Goal: Task Accomplishment & Management: Manage account settings

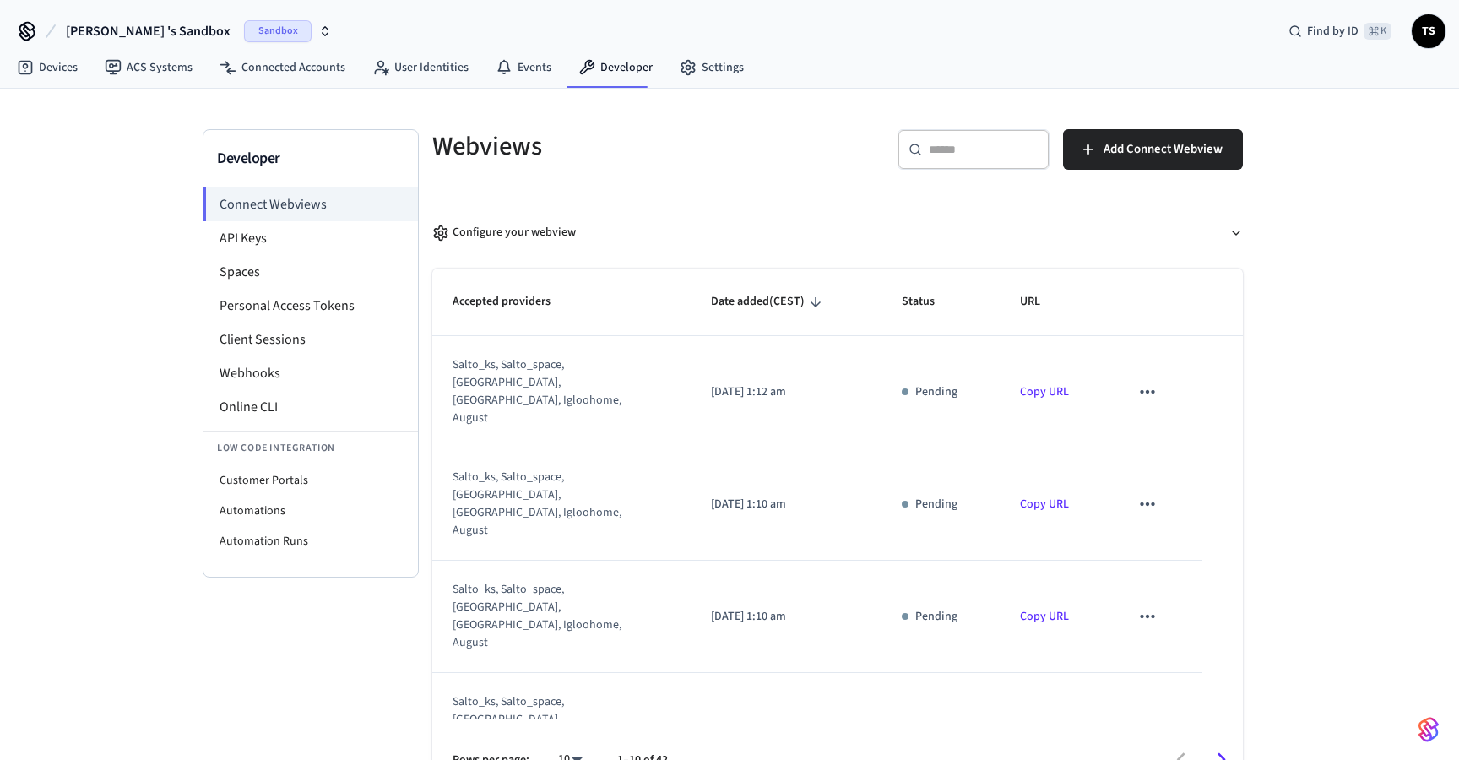
click at [1153, 381] on icon "sticky table" at bounding box center [1147, 392] width 22 height 22
click at [1149, 426] on li "Delete" at bounding box center [1180, 427] width 77 height 45
click at [1153, 493] on icon "sticky table" at bounding box center [1147, 504] width 22 height 22
click at [1163, 504] on icon at bounding box center [1162, 505] width 8 height 10
click at [1147, 615] on icon "sticky table" at bounding box center [1147, 616] width 14 height 3
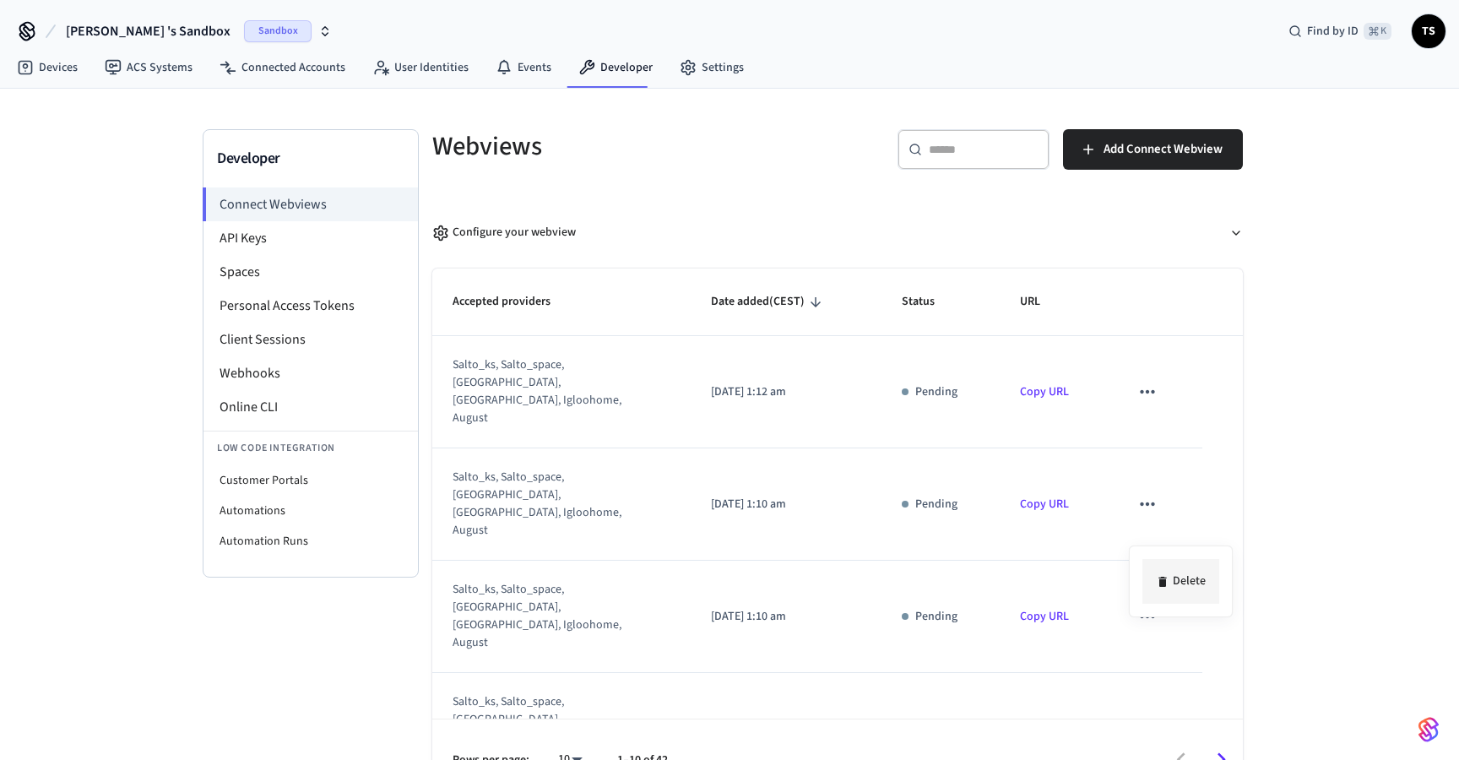
click at [1169, 582] on icon at bounding box center [1163, 582] width 14 height 14
click at [1150, 718] on icon "sticky table" at bounding box center [1147, 729] width 22 height 22
click at [1188, 654] on li "Delete" at bounding box center [1180, 658] width 77 height 45
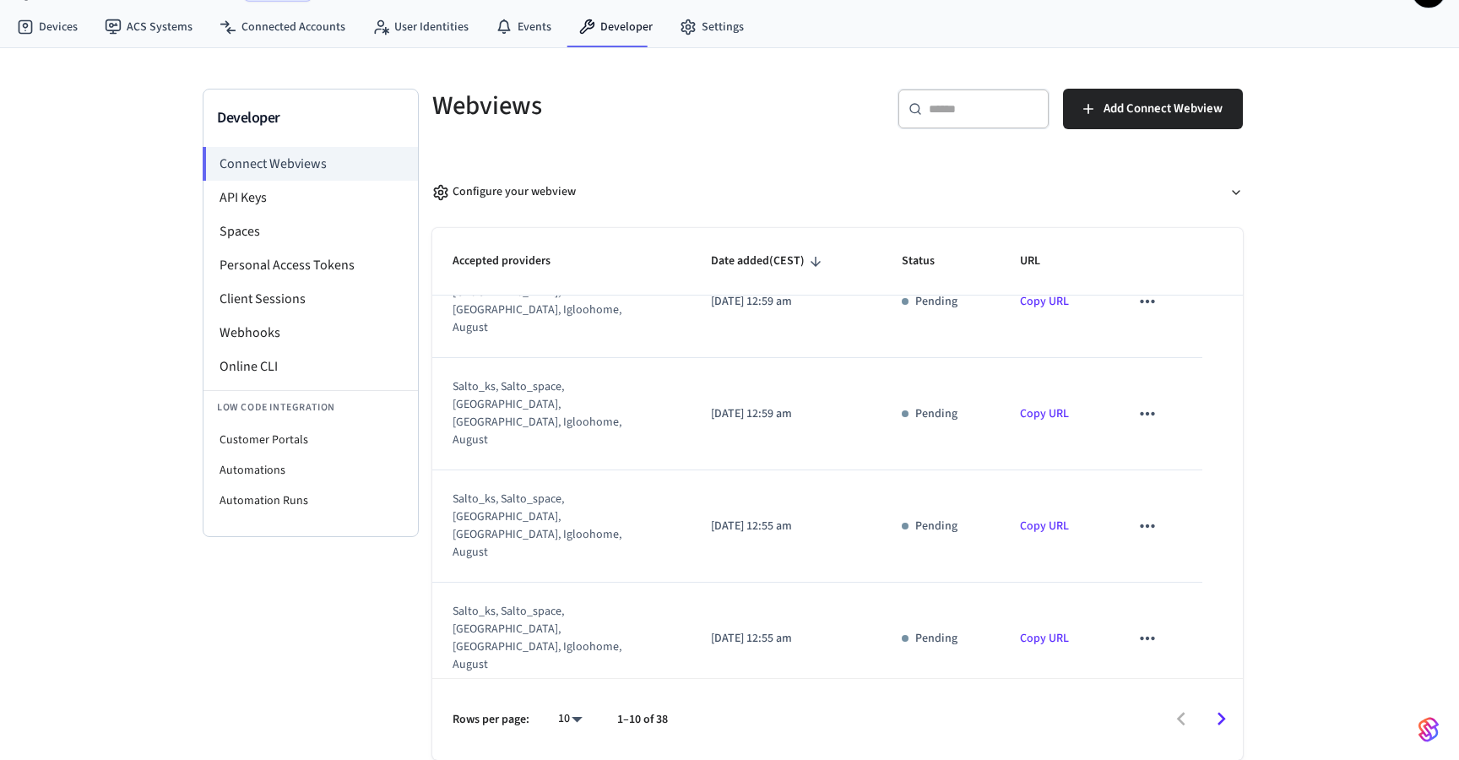
scroll to position [44, 0]
click at [1233, 176] on button "Configure your webview" at bounding box center [837, 192] width 811 height 45
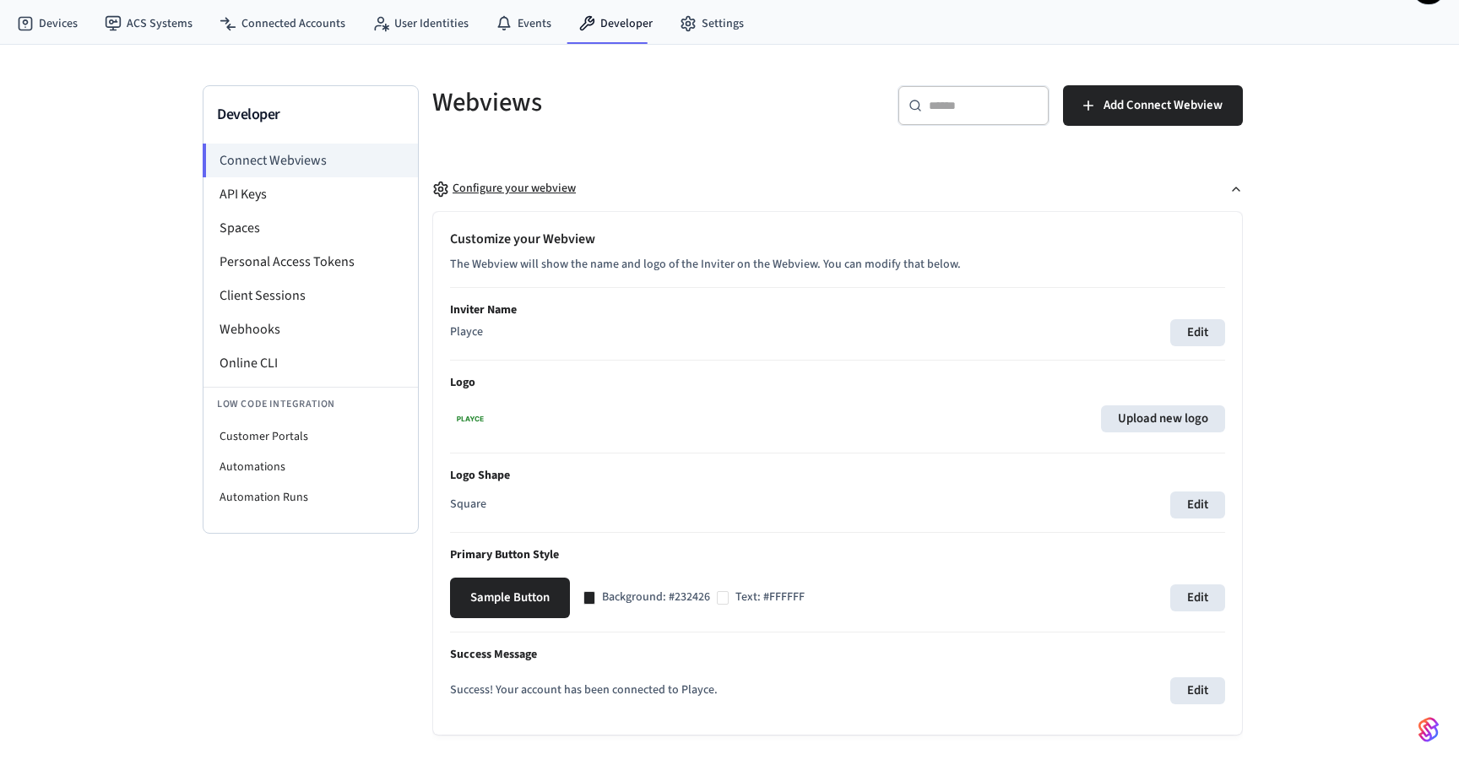
click at [1232, 181] on button "Configure your webview" at bounding box center [837, 188] width 811 height 45
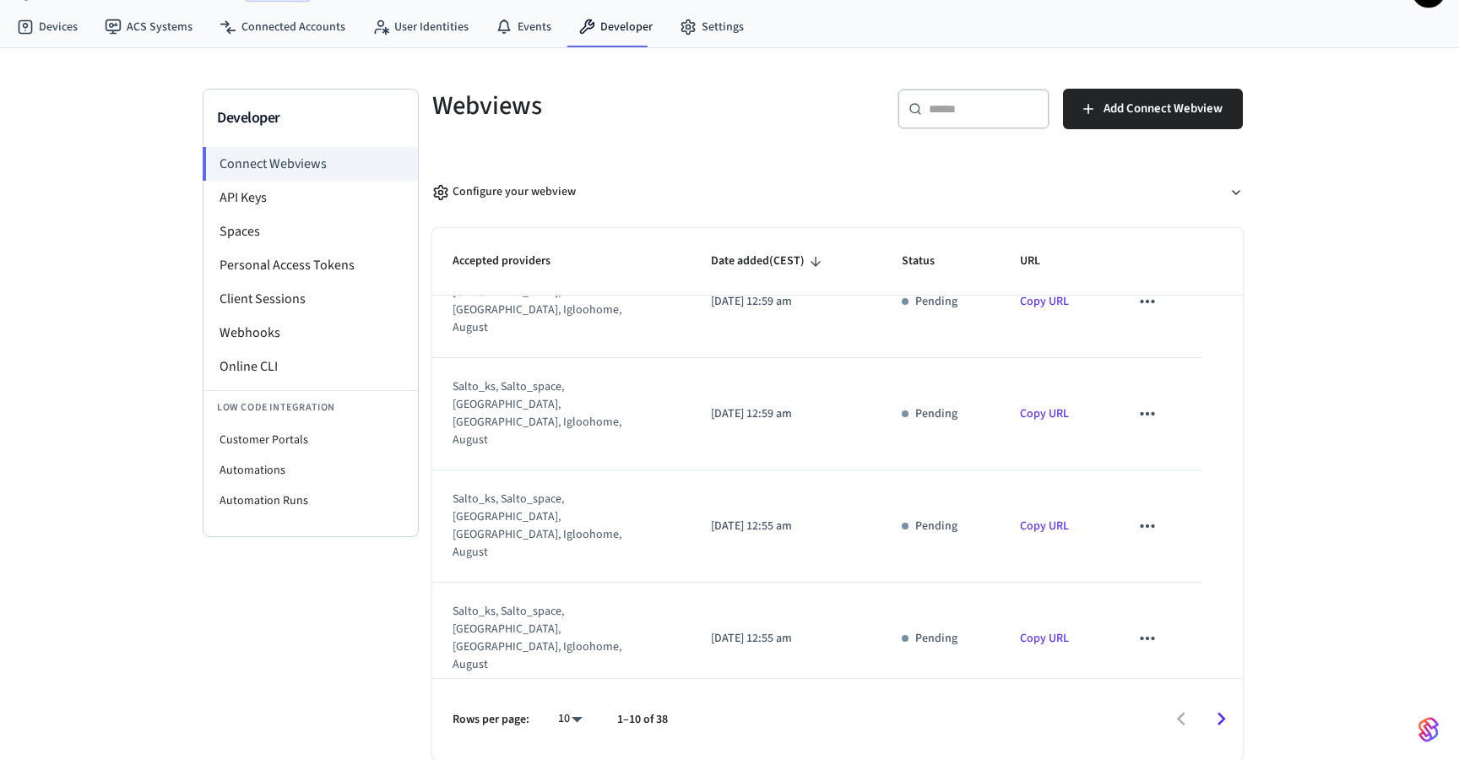
click at [1149, 515] on icon "sticky table" at bounding box center [1147, 526] width 22 height 22
click at [1155, 376] on li "Delete" at bounding box center [1180, 382] width 77 height 45
click at [1150, 515] on icon "sticky table" at bounding box center [1147, 526] width 22 height 22
click at [1159, 376] on icon at bounding box center [1163, 383] width 14 height 14
click at [1148, 637] on icon "sticky table" at bounding box center [1147, 638] width 14 height 3
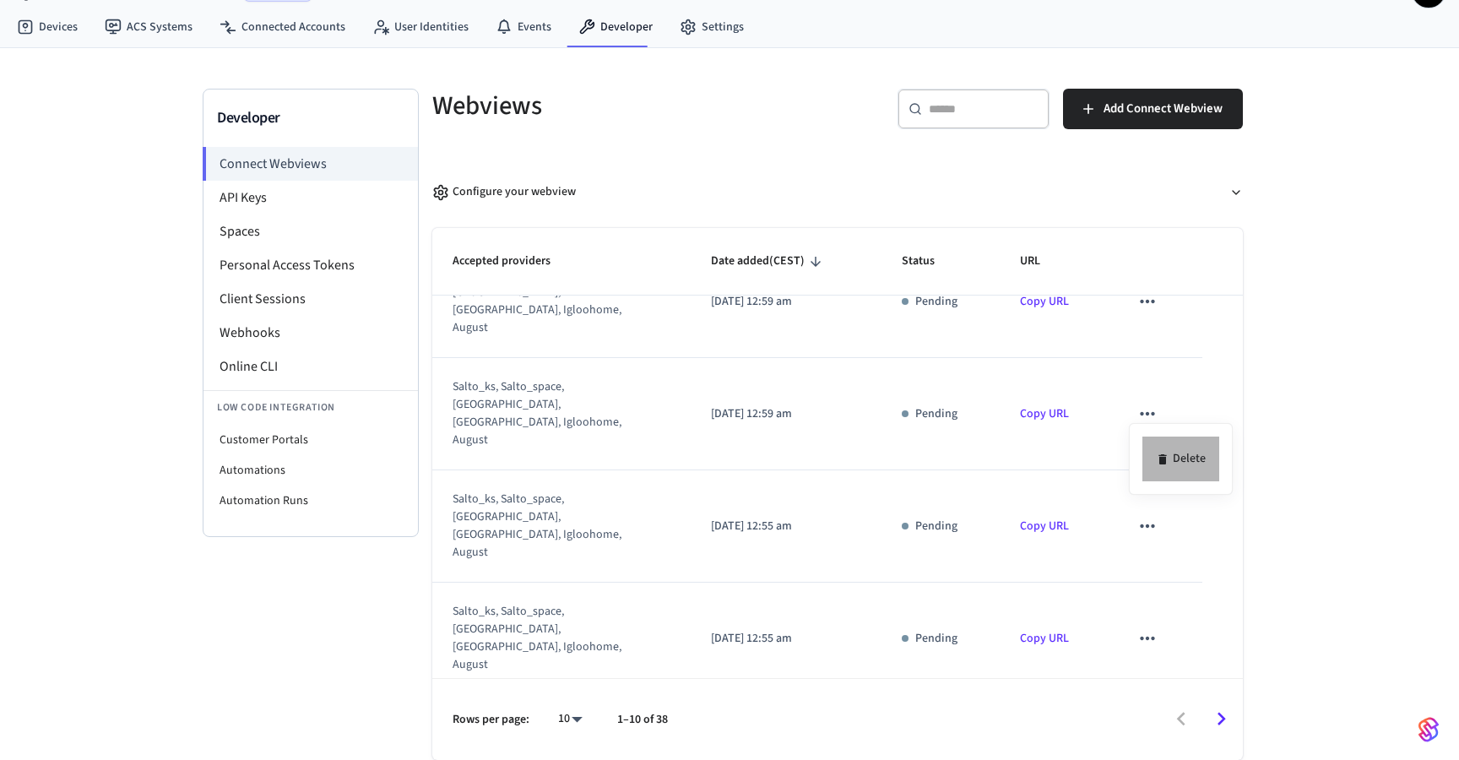
click at [1157, 444] on li "Delete" at bounding box center [1180, 459] width 77 height 45
click at [1152, 740] on icon "sticky table" at bounding box center [1147, 751] width 22 height 22
click at [1162, 532] on icon at bounding box center [1162, 536] width 8 height 10
click at [1158, 594] on li "Delete" at bounding box center [1180, 612] width 77 height 45
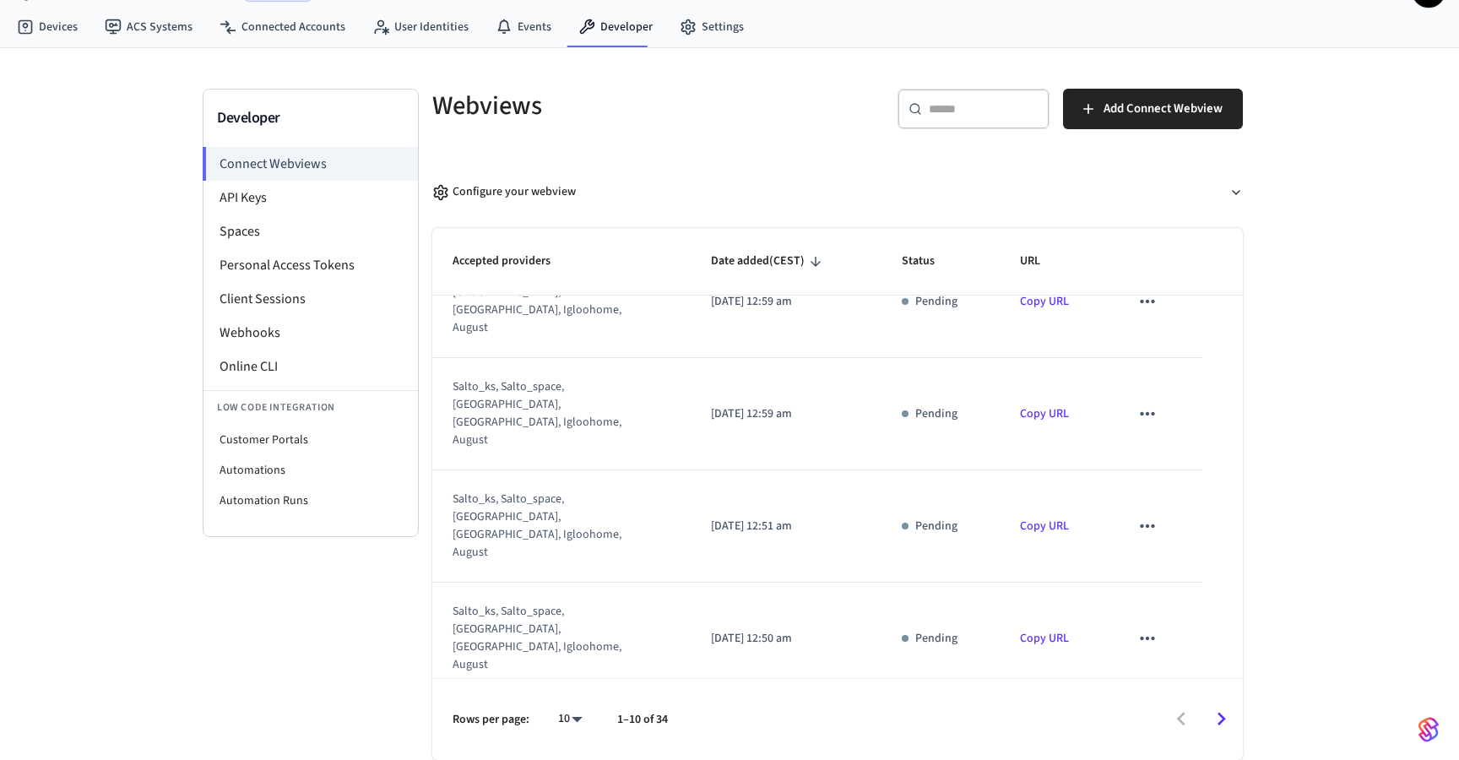
click at [1169, 674] on li "Delete" at bounding box center [1180, 689] width 77 height 45
click at [1153, 605] on li "Delete" at bounding box center [1180, 612] width 77 height 45
click at [1149, 740] on icon "sticky table" at bounding box center [1147, 751] width 22 height 22
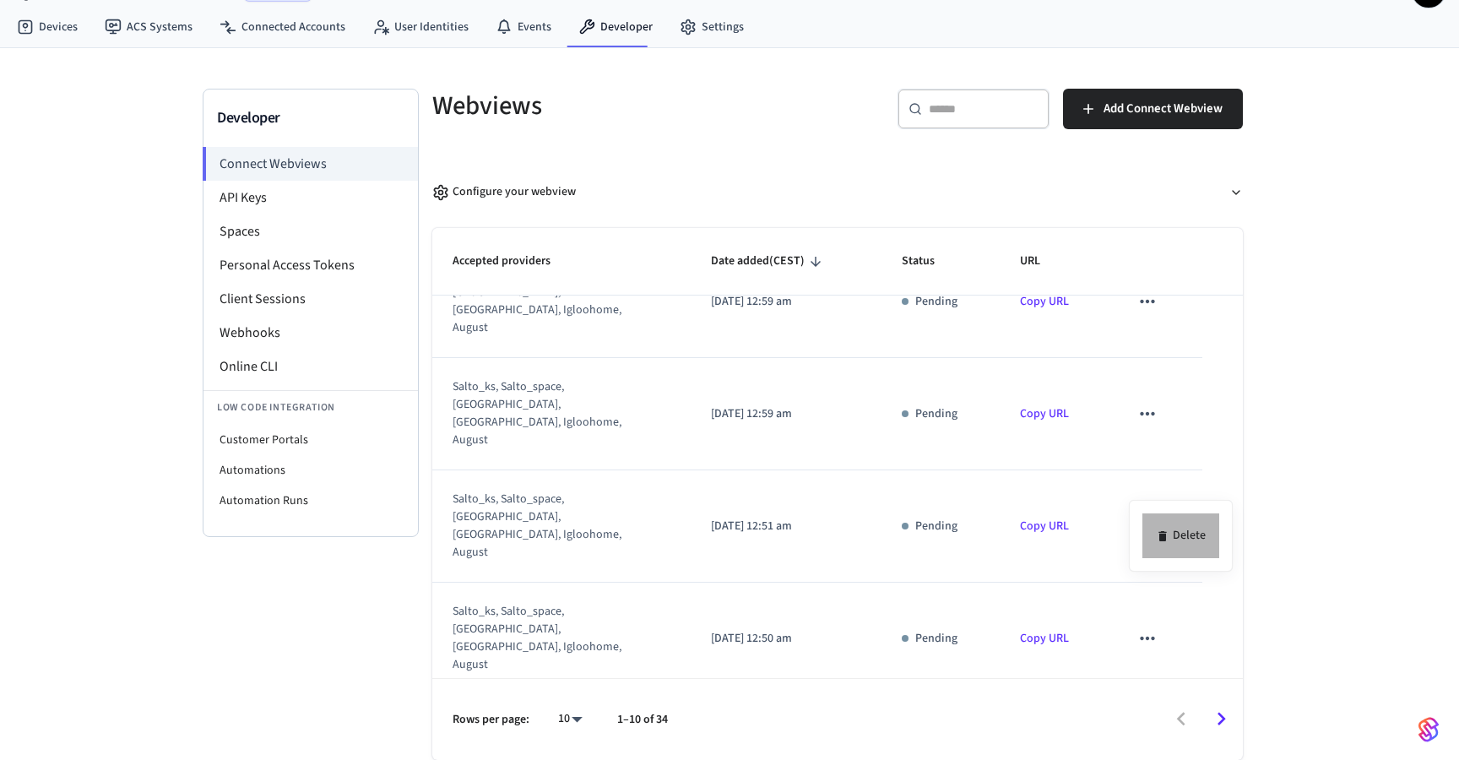
click at [1155, 543] on li "Delete" at bounding box center [1180, 535] width 77 height 45
click at [1148, 627] on icon "sticky table" at bounding box center [1147, 638] width 22 height 22
click at [1157, 468] on li "Delete" at bounding box center [1180, 459] width 77 height 45
click at [1144, 515] on icon "sticky table" at bounding box center [1147, 526] width 22 height 22
click at [1154, 383] on li "Delete" at bounding box center [1180, 382] width 77 height 45
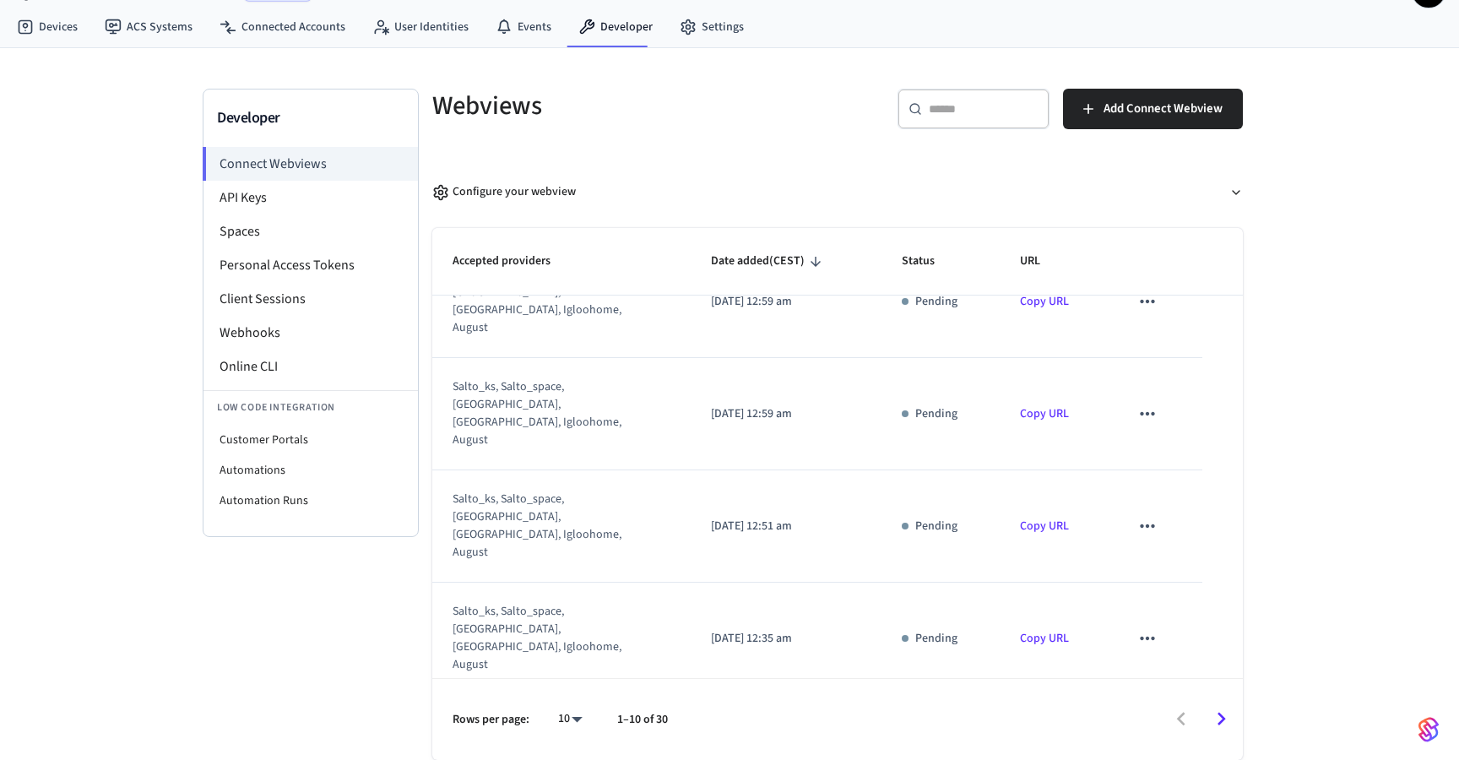
click at [1147, 749] on icon "sticky table" at bounding box center [1147, 750] width 14 height 3
click at [1158, 525] on li "Delete" at bounding box center [1180, 535] width 77 height 45
click at [1180, 607] on li "Delete" at bounding box center [1180, 612] width 77 height 45
click at [1142, 740] on icon "sticky table" at bounding box center [1147, 751] width 22 height 22
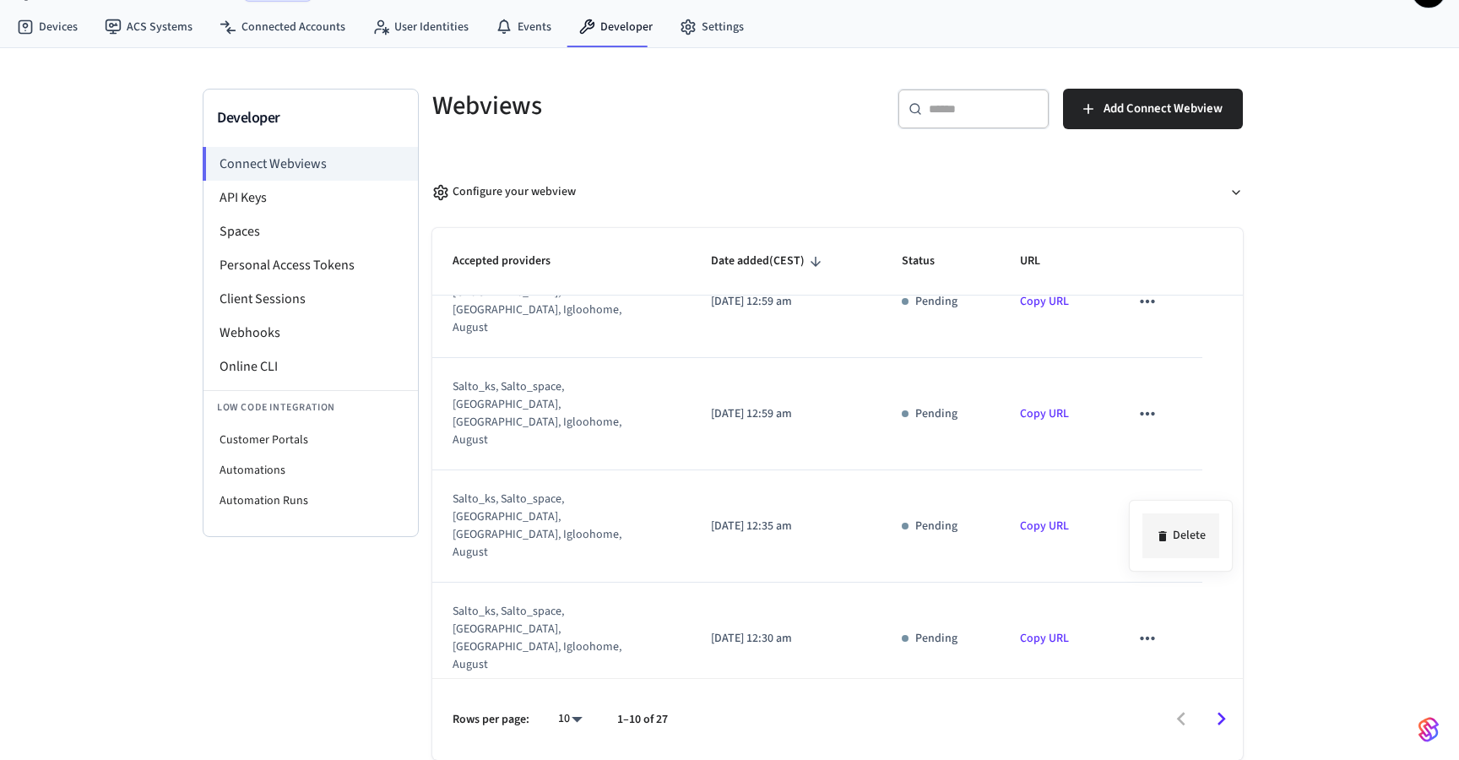
click at [1151, 522] on li "Delete" at bounding box center [1180, 535] width 77 height 45
click at [1170, 574] on div at bounding box center [729, 380] width 1459 height 760
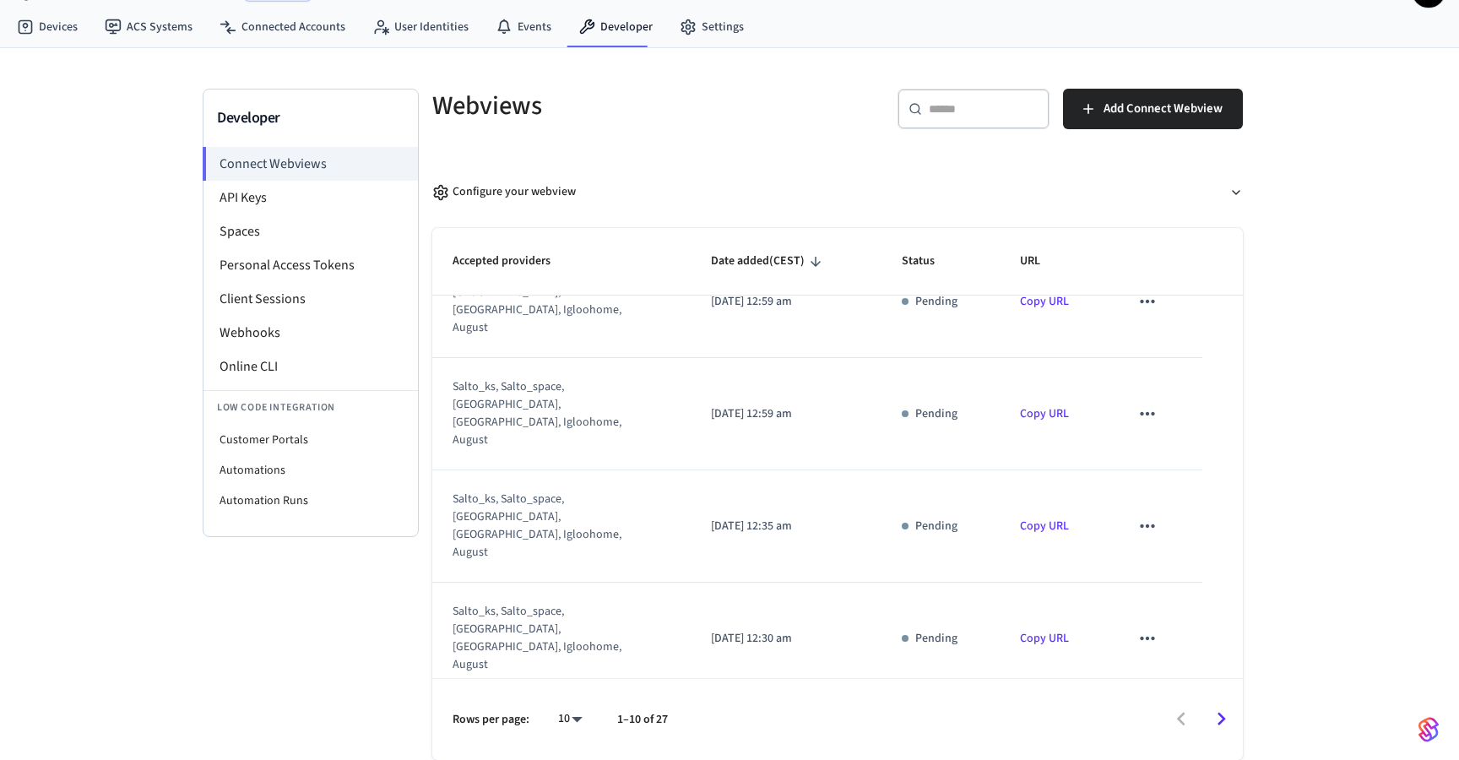
click at [1164, 608] on icon at bounding box center [1162, 613] width 8 height 10
click at [1164, 603] on li "Delete" at bounding box center [1180, 612] width 77 height 45
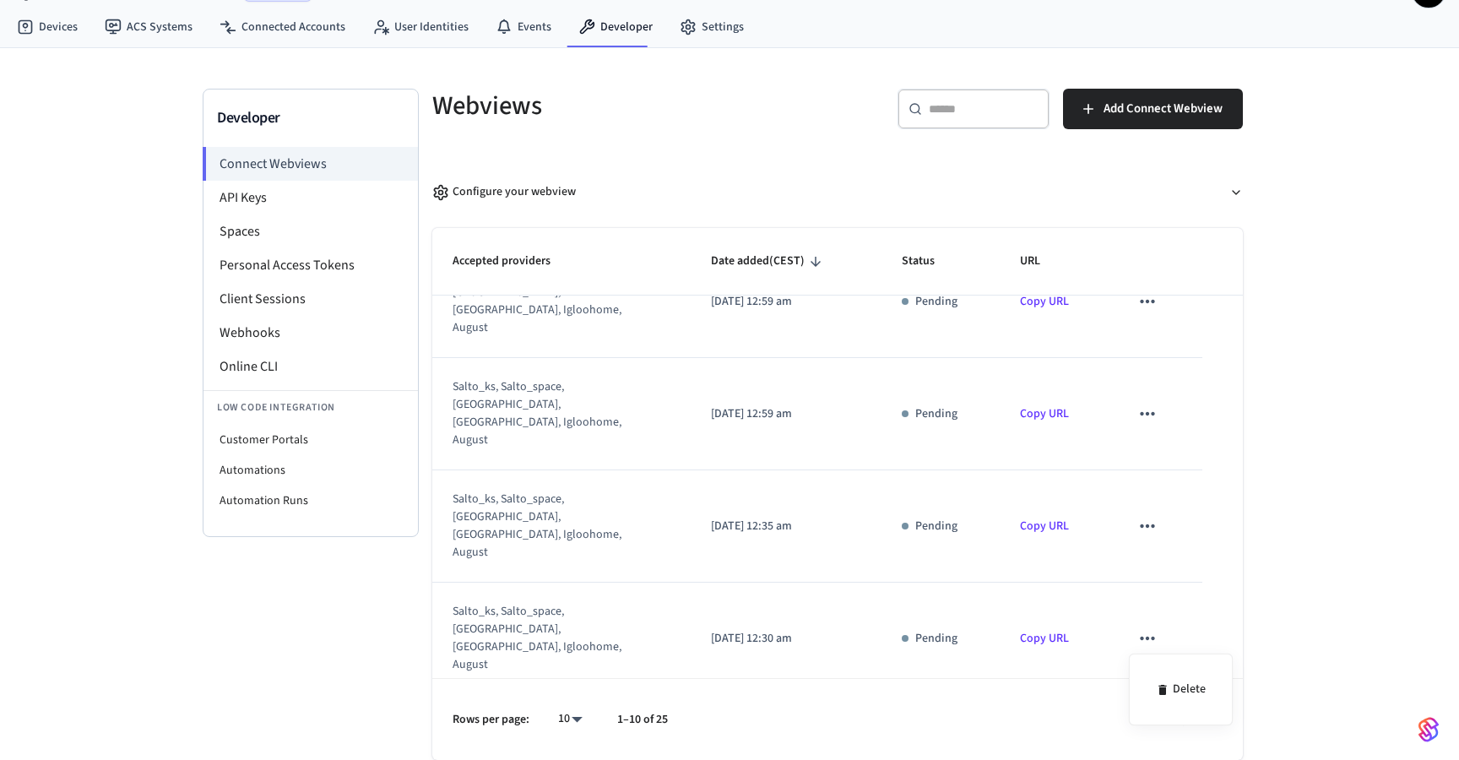
click at [1164, 664] on div "Delete" at bounding box center [1181, 690] width 104 height 72
click at [1164, 684] on icon at bounding box center [1163, 690] width 14 height 14
click at [1147, 740] on icon "sticky table" at bounding box center [1147, 751] width 22 height 22
click at [1164, 535] on icon at bounding box center [1162, 536] width 8 height 10
click at [1145, 621] on button "sticky table" at bounding box center [1147, 638] width 35 height 35
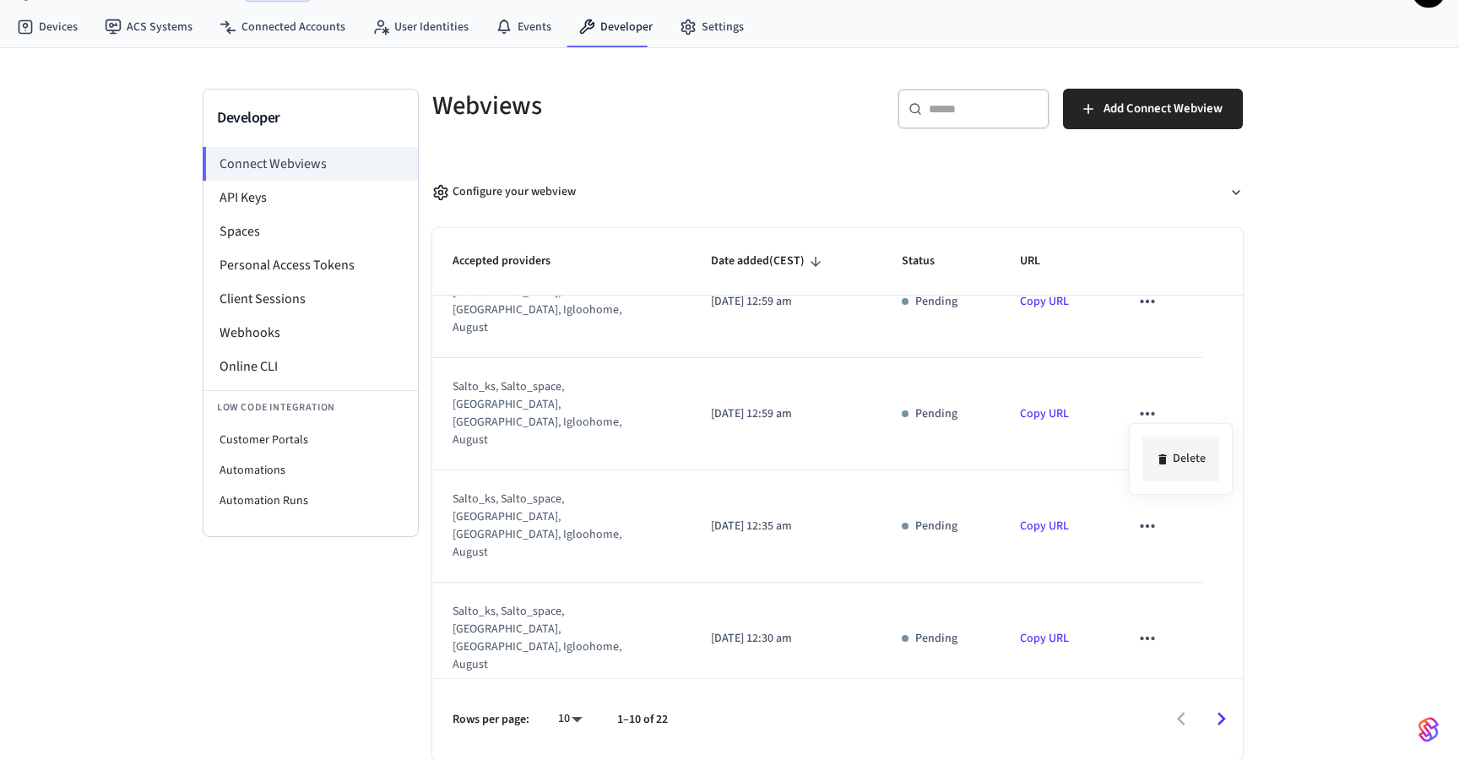
click at [1145, 442] on li "Delete" at bounding box center [1180, 459] width 77 height 45
click at [1159, 508] on button "sticky table" at bounding box center [1147, 525] width 35 height 35
click at [1158, 388] on icon at bounding box center [1163, 383] width 14 height 14
click at [1161, 733] on button "sticky table" at bounding box center [1147, 750] width 35 height 35
click at [1163, 529] on icon at bounding box center [1163, 536] width 14 height 14
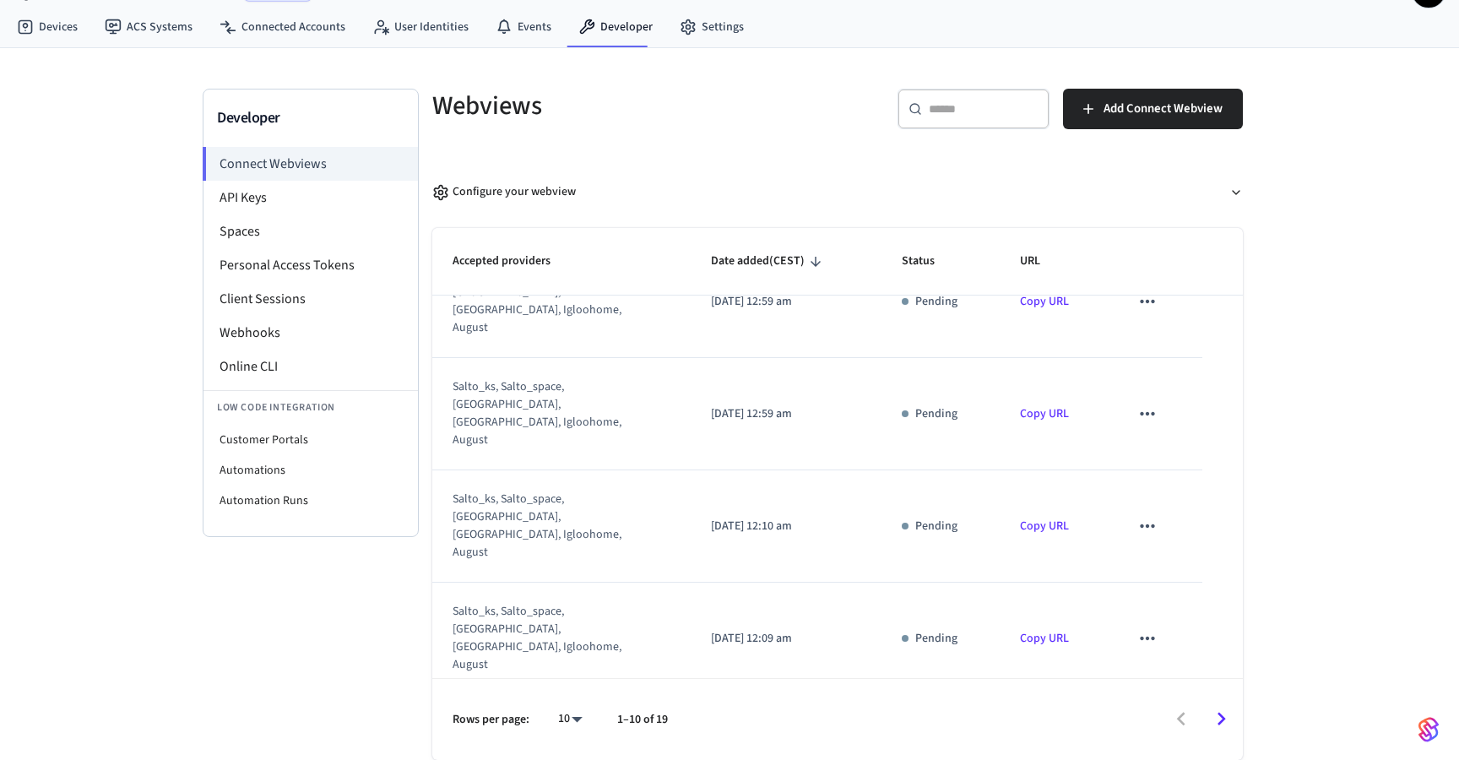
click at [1161, 599] on li "Delete" at bounding box center [1180, 612] width 77 height 45
click at [1164, 672] on li "Delete" at bounding box center [1180, 689] width 77 height 45
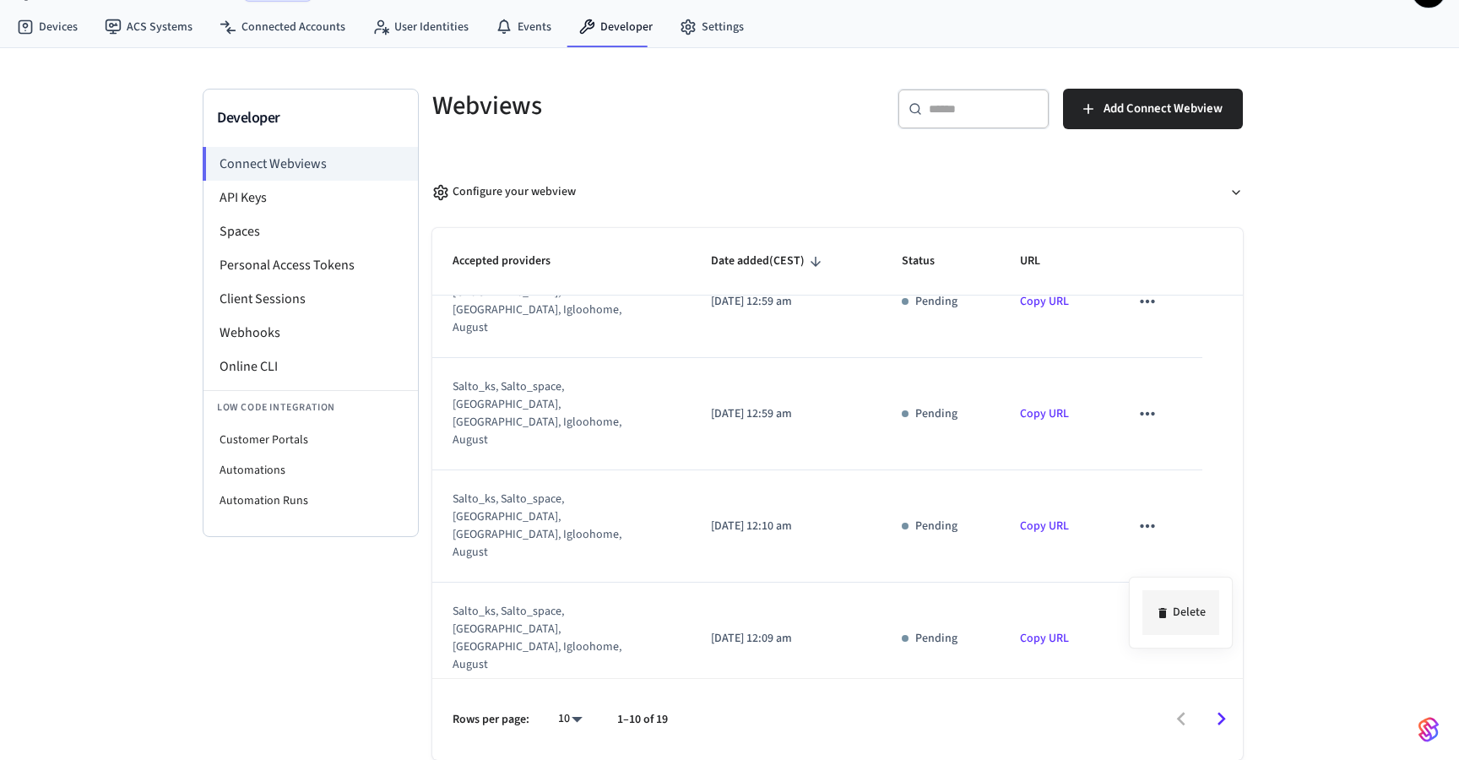
click at [1159, 597] on li "Delete" at bounding box center [1180, 612] width 77 height 45
click at [1152, 740] on icon "sticky table" at bounding box center [1147, 751] width 22 height 22
click at [1153, 527] on li "Delete" at bounding box center [1181, 535] width 77 height 45
click at [1148, 627] on icon "sticky table" at bounding box center [1147, 638] width 22 height 22
click at [1155, 451] on li "Delete" at bounding box center [1181, 459] width 77 height 45
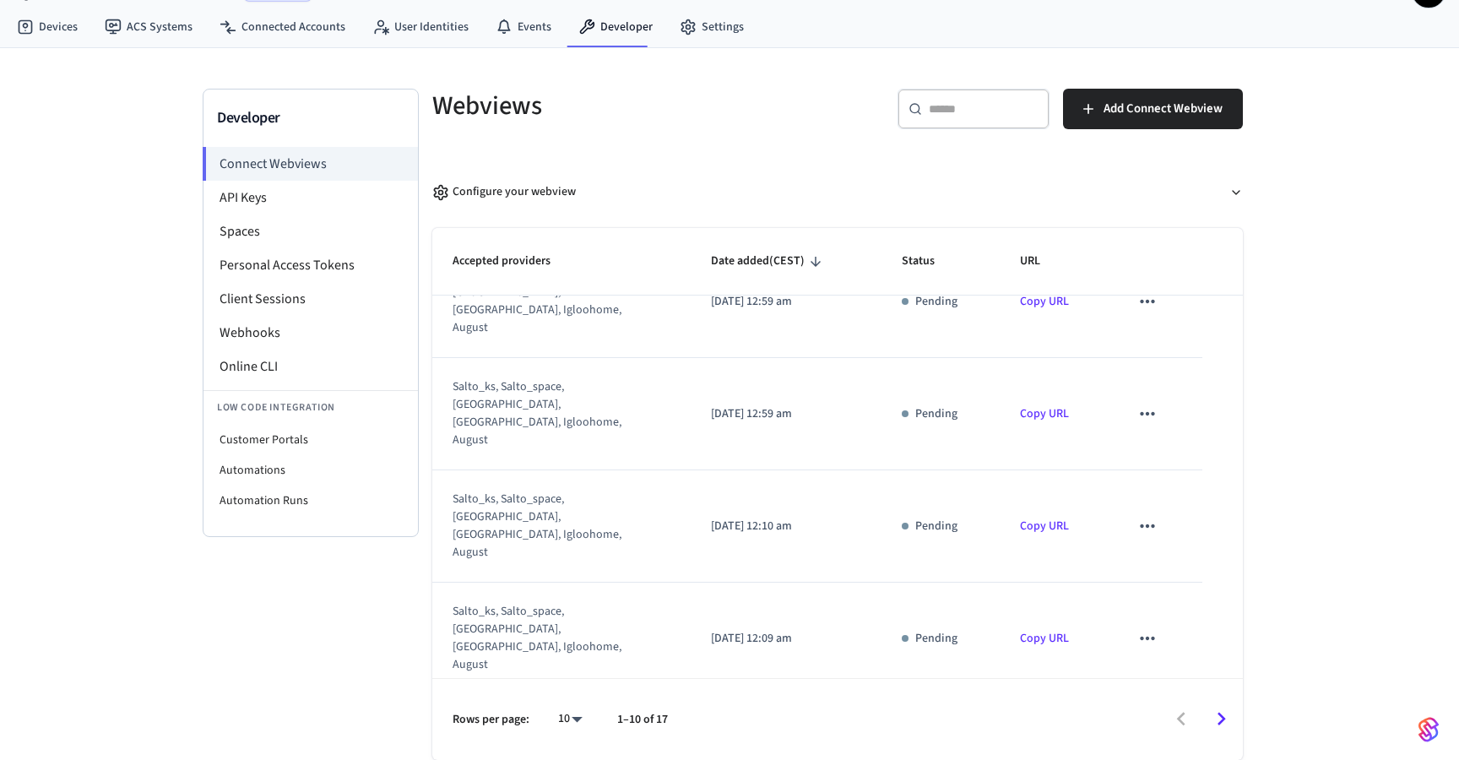
click at [1146, 515] on icon "sticky table" at bounding box center [1147, 526] width 22 height 22
click at [1159, 382] on icon at bounding box center [1164, 383] width 14 height 14
click at [1148, 627] on icon "sticky table" at bounding box center [1147, 638] width 22 height 22
click at [1153, 458] on li "Delete" at bounding box center [1181, 459] width 77 height 45
click at [1142, 515] on icon "sticky table" at bounding box center [1147, 526] width 22 height 22
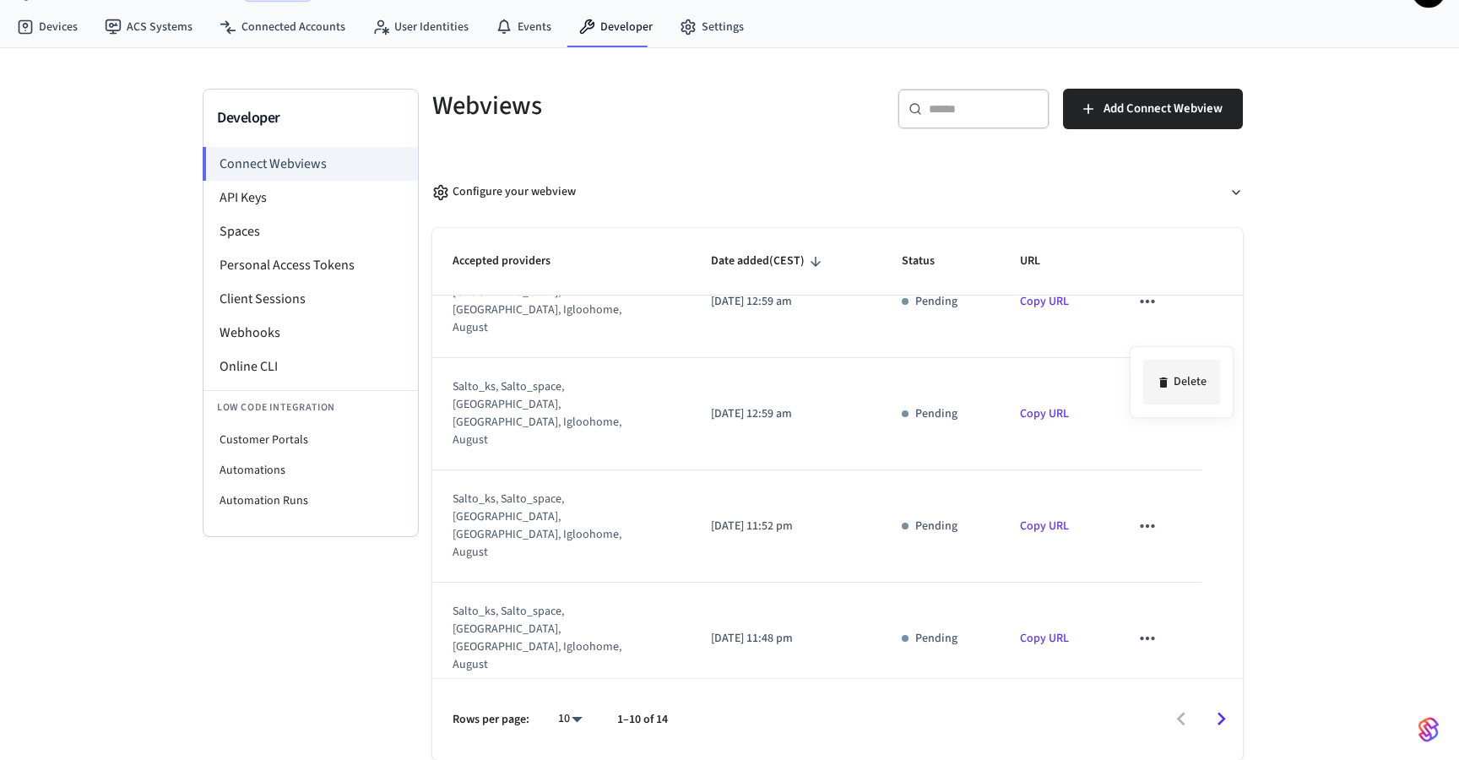
click at [1143, 375] on li "Delete" at bounding box center [1181, 382] width 77 height 45
click at [1147, 627] on icon "sticky table" at bounding box center [1147, 638] width 22 height 22
click at [1147, 446] on div "Delete" at bounding box center [729, 380] width 1459 height 760
click at [1151, 468] on div at bounding box center [729, 380] width 1459 height 760
click at [1151, 740] on icon "sticky table" at bounding box center [1147, 751] width 22 height 22
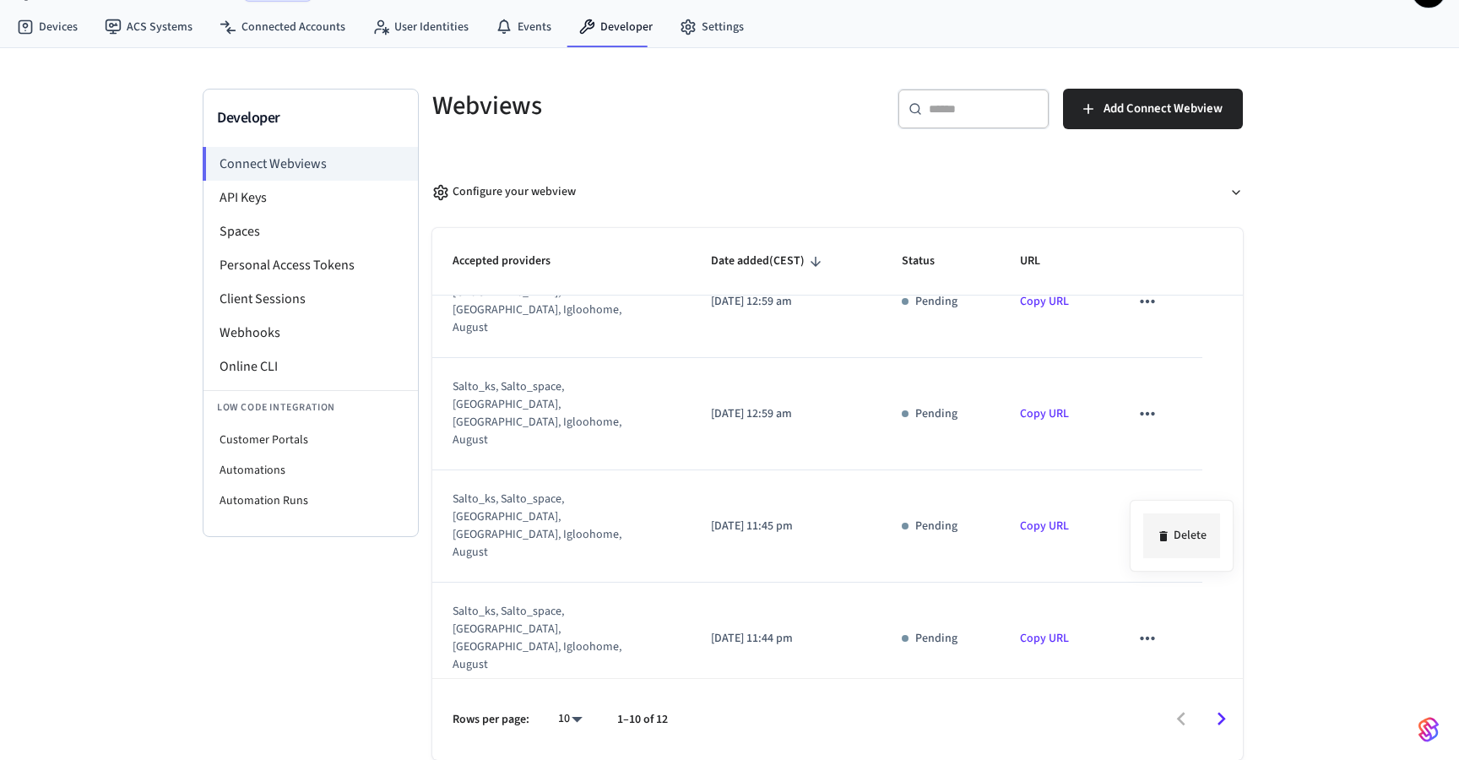
click at [1158, 518] on li "Delete" at bounding box center [1181, 535] width 77 height 45
click at [1163, 598] on li "Delete" at bounding box center [1181, 612] width 77 height 45
click at [1171, 540] on icon at bounding box center [1165, 536] width 14 height 14
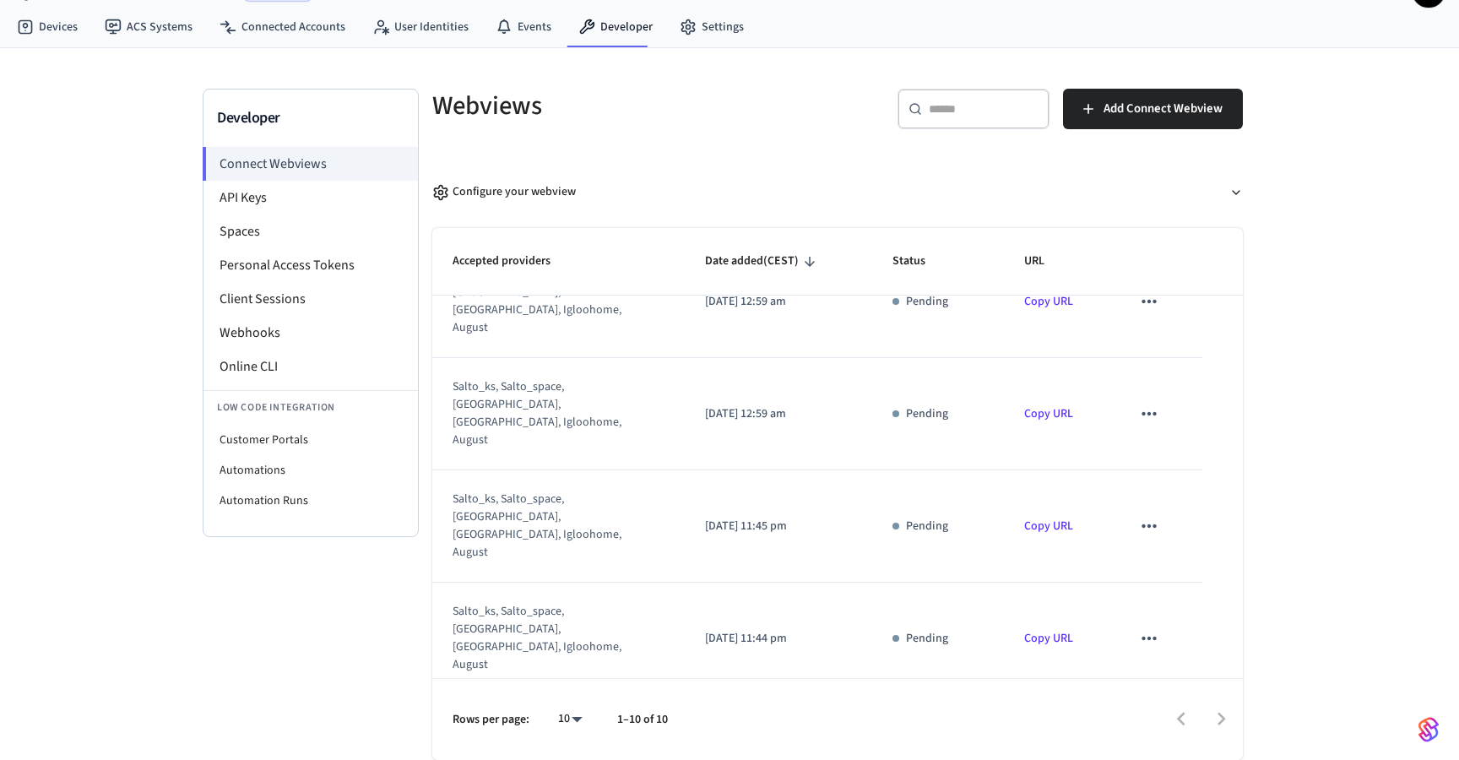
scroll to position [310, 0]
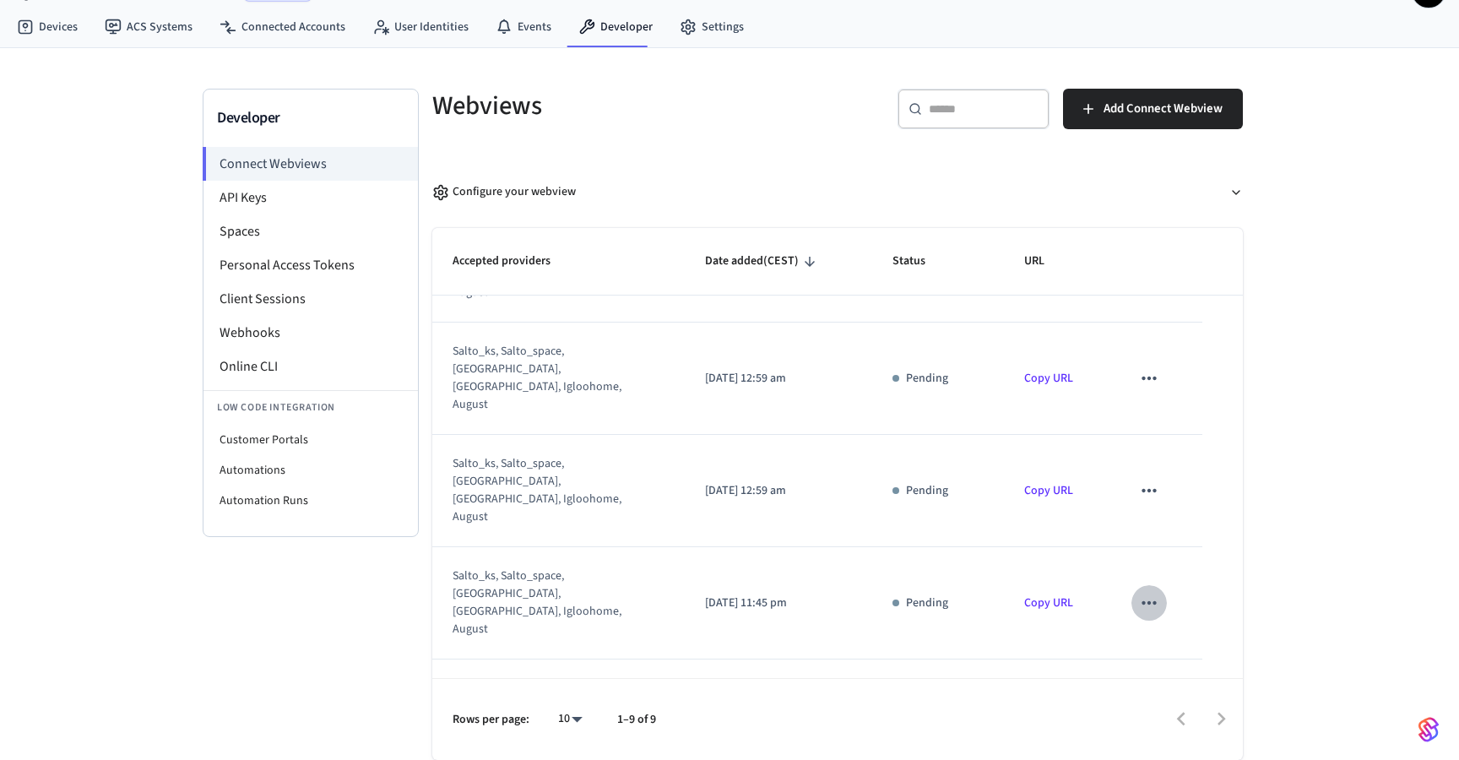
click at [1158, 592] on icon "sticky table" at bounding box center [1149, 603] width 22 height 22
click at [1161, 442] on li "Delete" at bounding box center [1183, 459] width 77 height 45
click at [1149, 489] on icon "sticky table" at bounding box center [1149, 490] width 14 height 3
click at [1154, 379] on li "Delete" at bounding box center [1183, 382] width 77 height 45
click at [1139, 697] on button "sticky table" at bounding box center [1148, 714] width 35 height 35
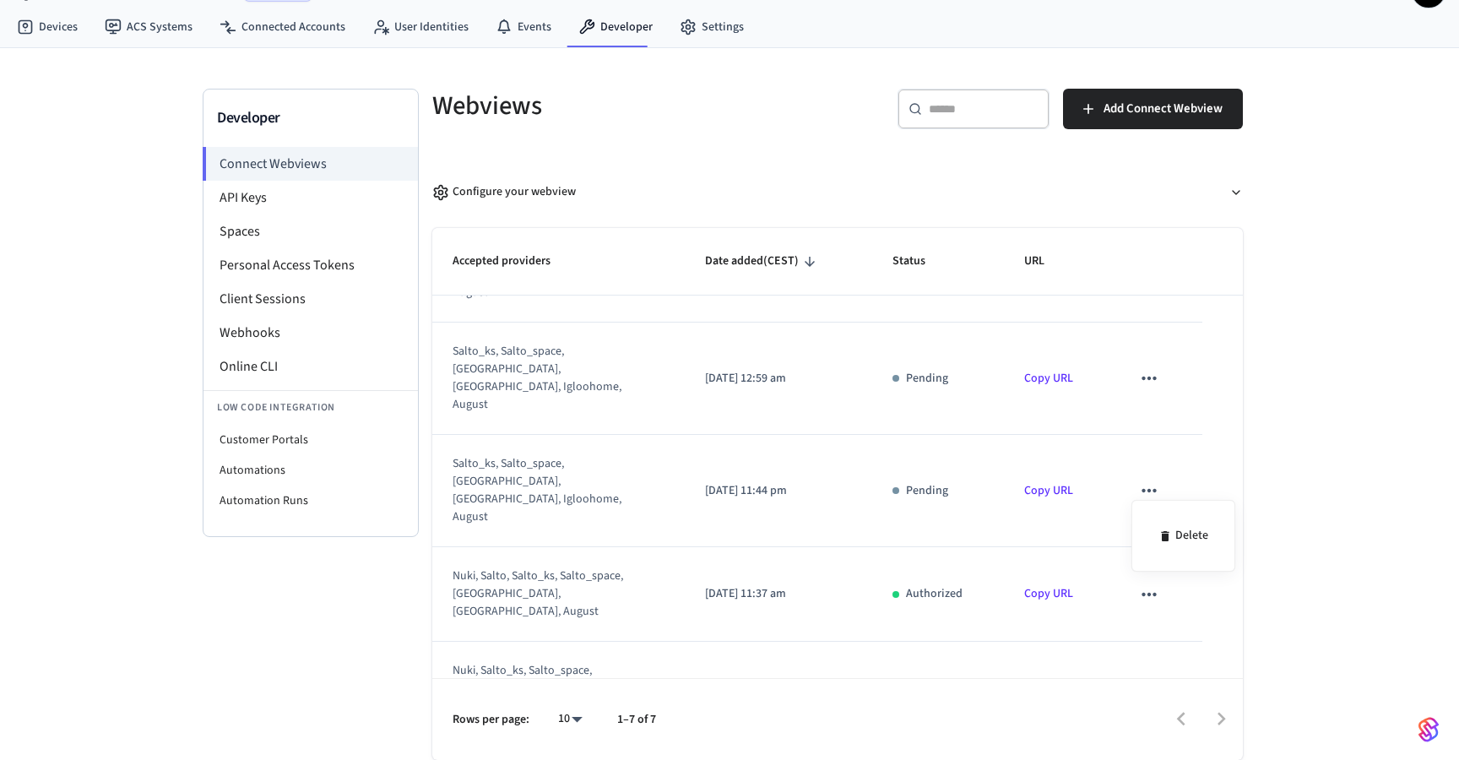
scroll to position [156, 0]
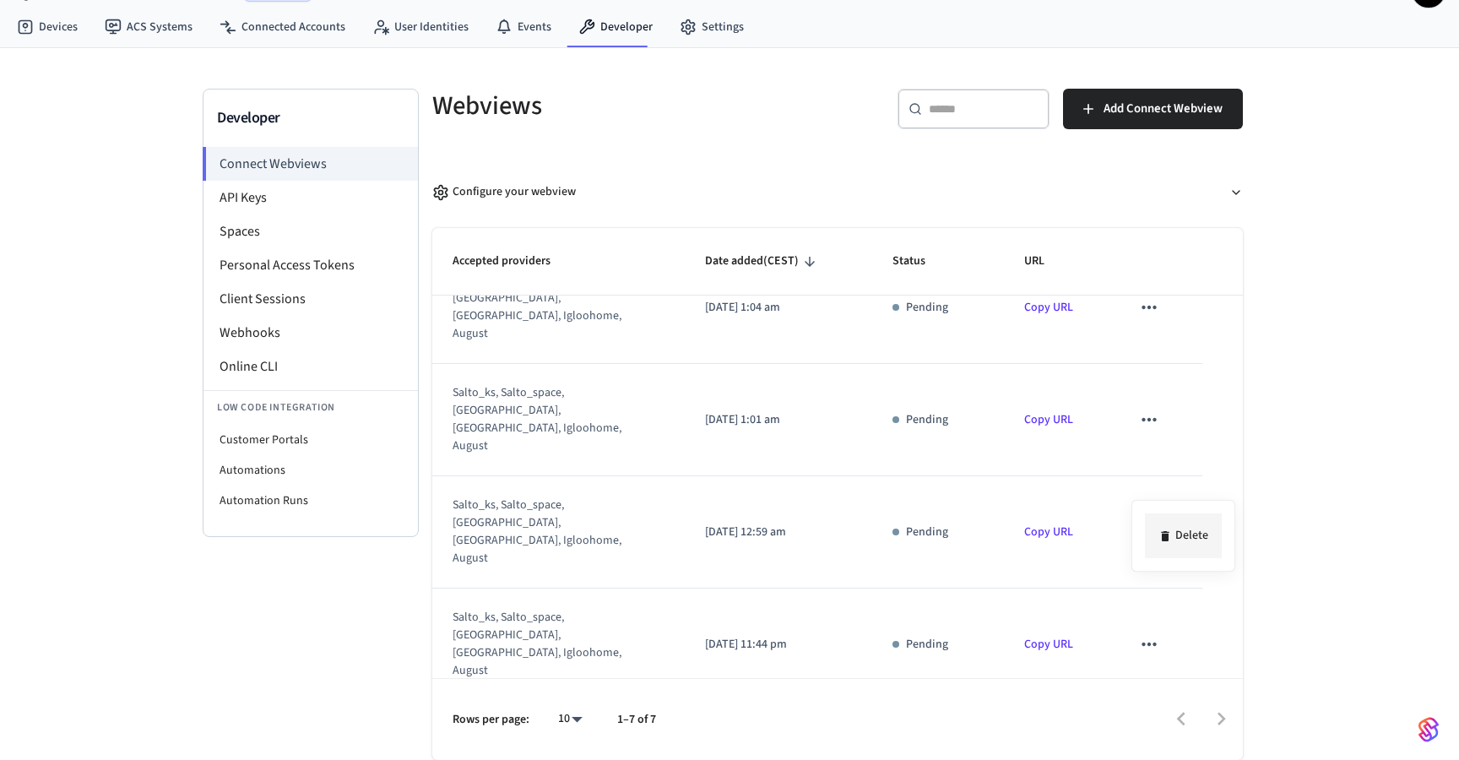
click at [1169, 526] on li "Delete" at bounding box center [1183, 535] width 77 height 45
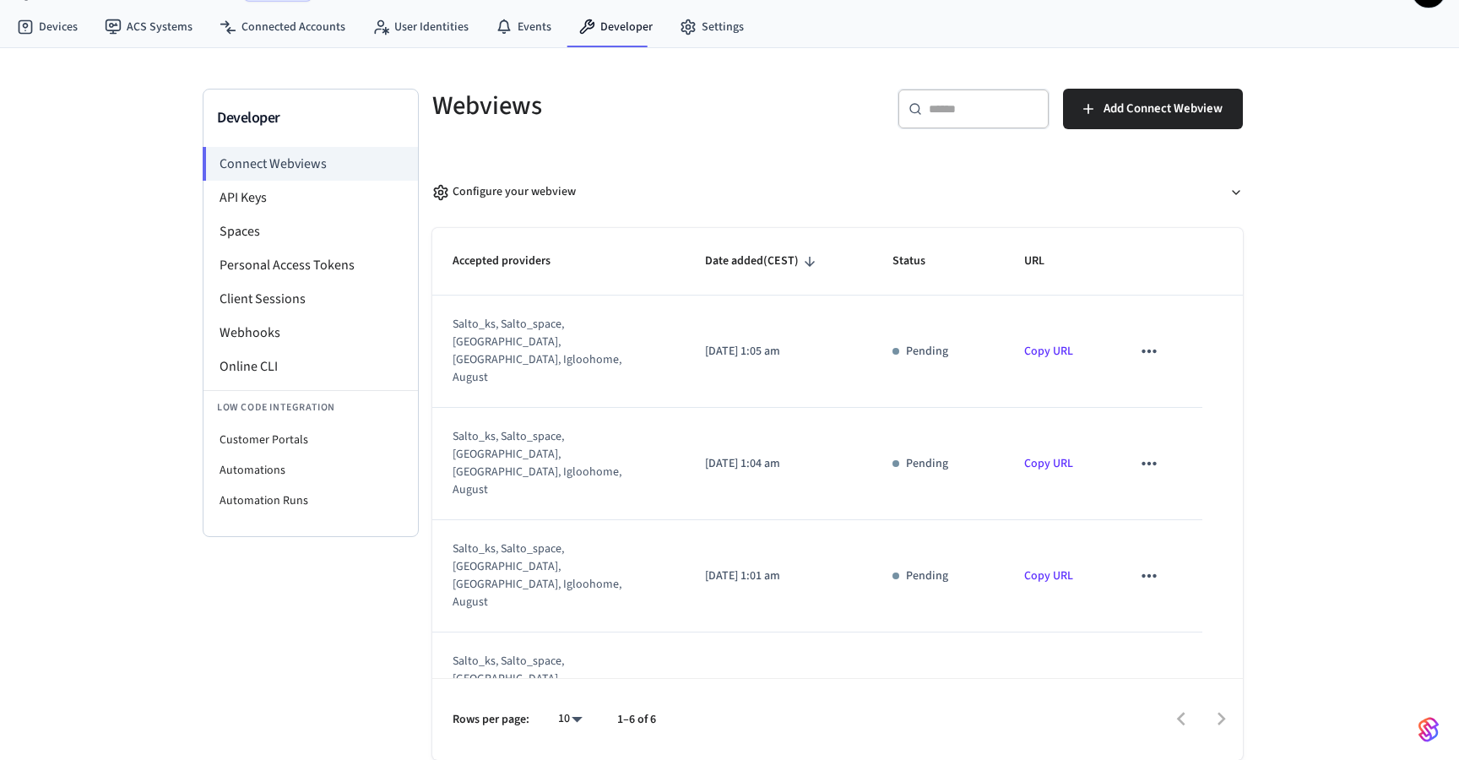
scroll to position [0, 0]
click at [1164, 334] on button "sticky table" at bounding box center [1148, 351] width 35 height 35
click at [1158, 383] on icon at bounding box center [1165, 388] width 14 height 14
click at [1151, 446] on button "sticky table" at bounding box center [1148, 463] width 35 height 35
click at [1169, 479] on li "Delete" at bounding box center [1183, 464] width 77 height 45
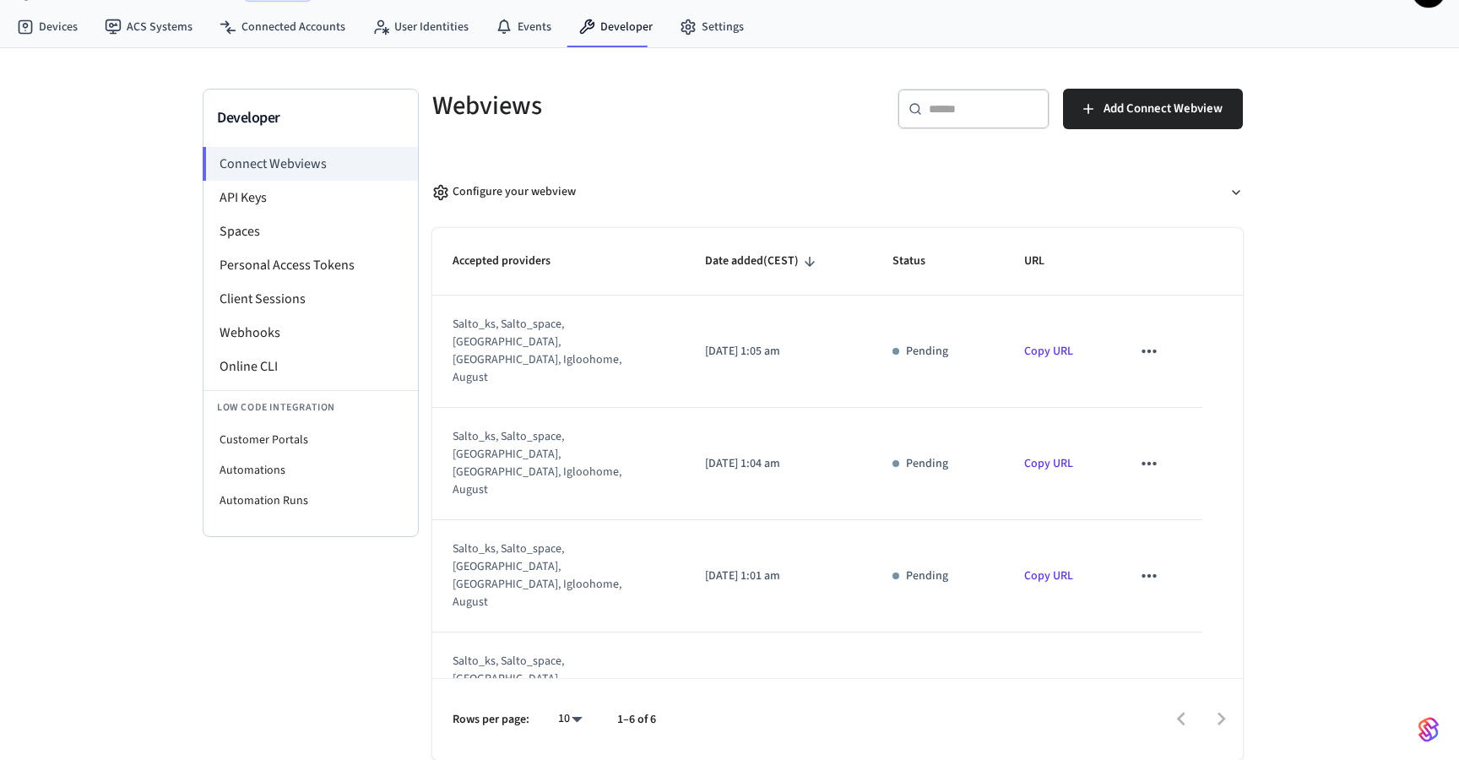
click at [1151, 565] on icon "sticky table" at bounding box center [1149, 576] width 22 height 22
click at [1167, 539] on div "Delete" at bounding box center [729, 380] width 1459 height 760
click at [1174, 387] on li "Delete" at bounding box center [1183, 387] width 77 height 45
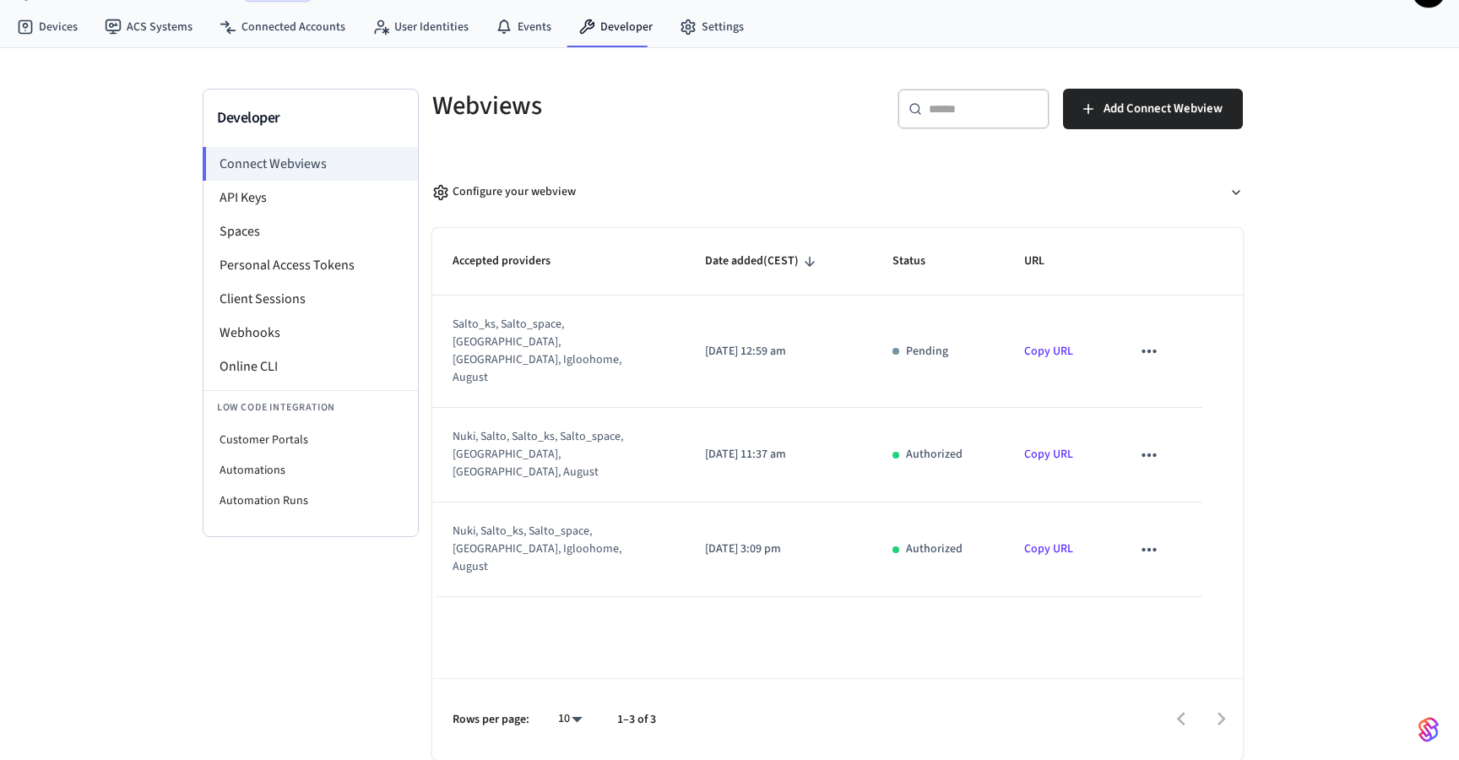
click at [1141, 340] on icon "sticky table" at bounding box center [1149, 351] width 22 height 22
click at [1147, 384] on li "Delete" at bounding box center [1183, 387] width 77 height 45
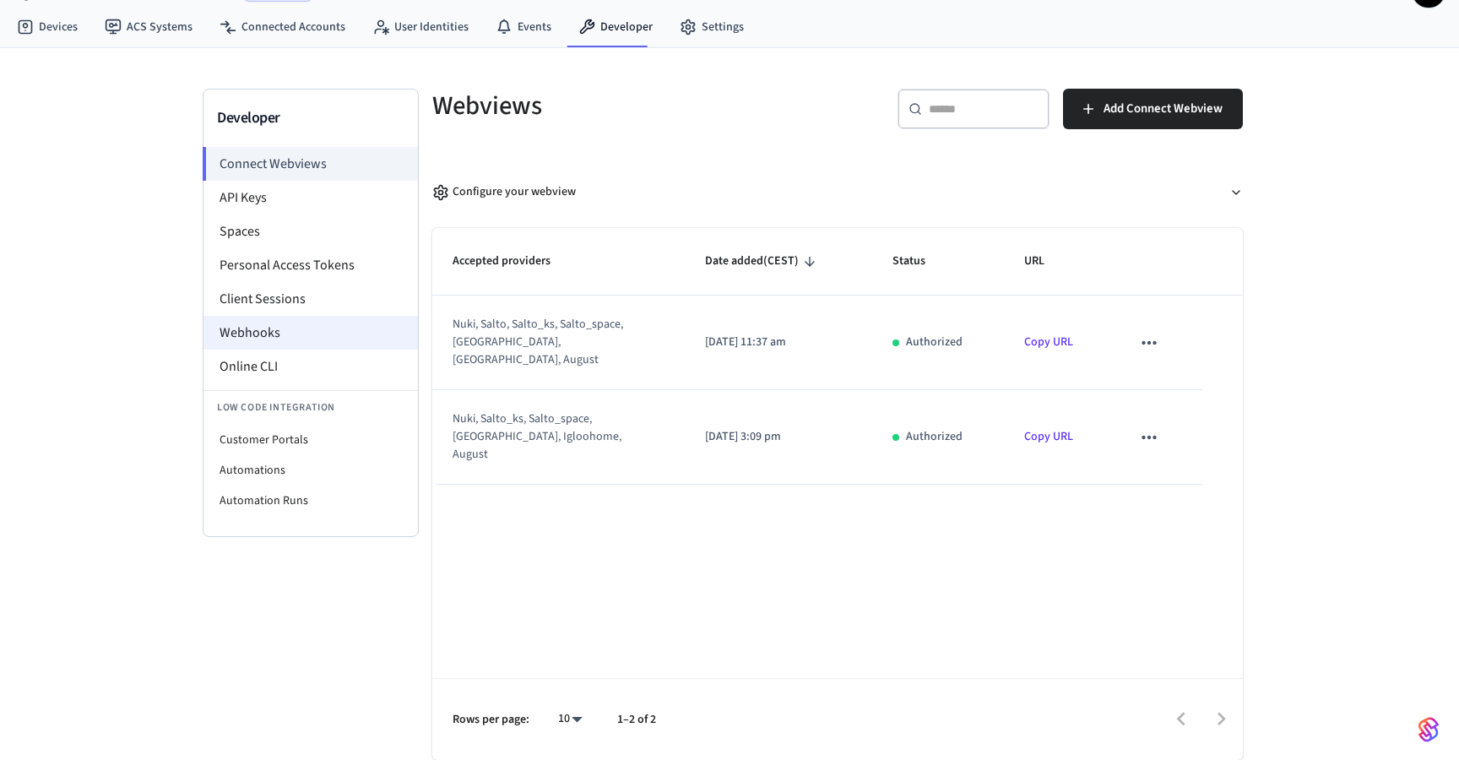
click at [308, 332] on li "Webhooks" at bounding box center [310, 333] width 214 height 34
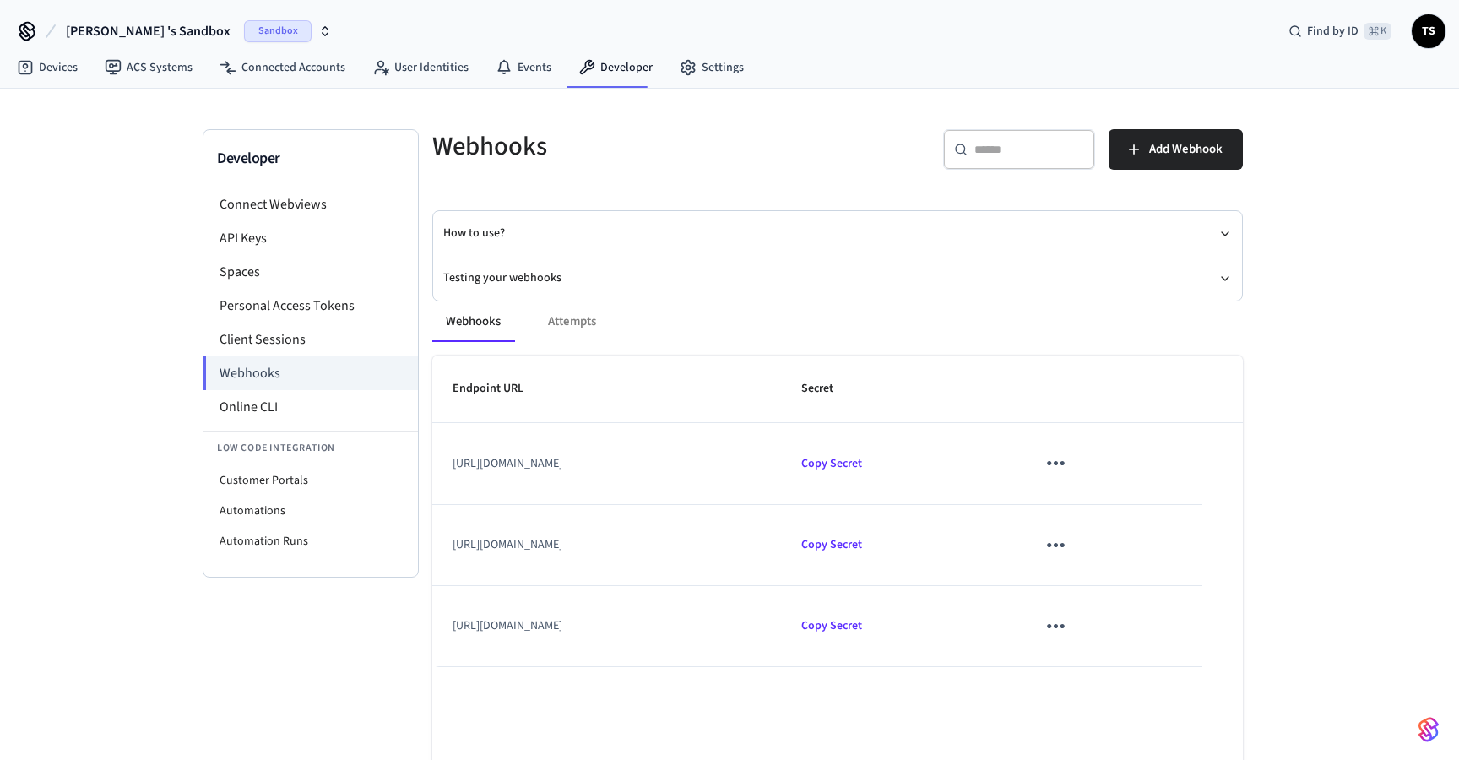
click at [265, 39] on div "Sandbox" at bounding box center [288, 31] width 88 height 22
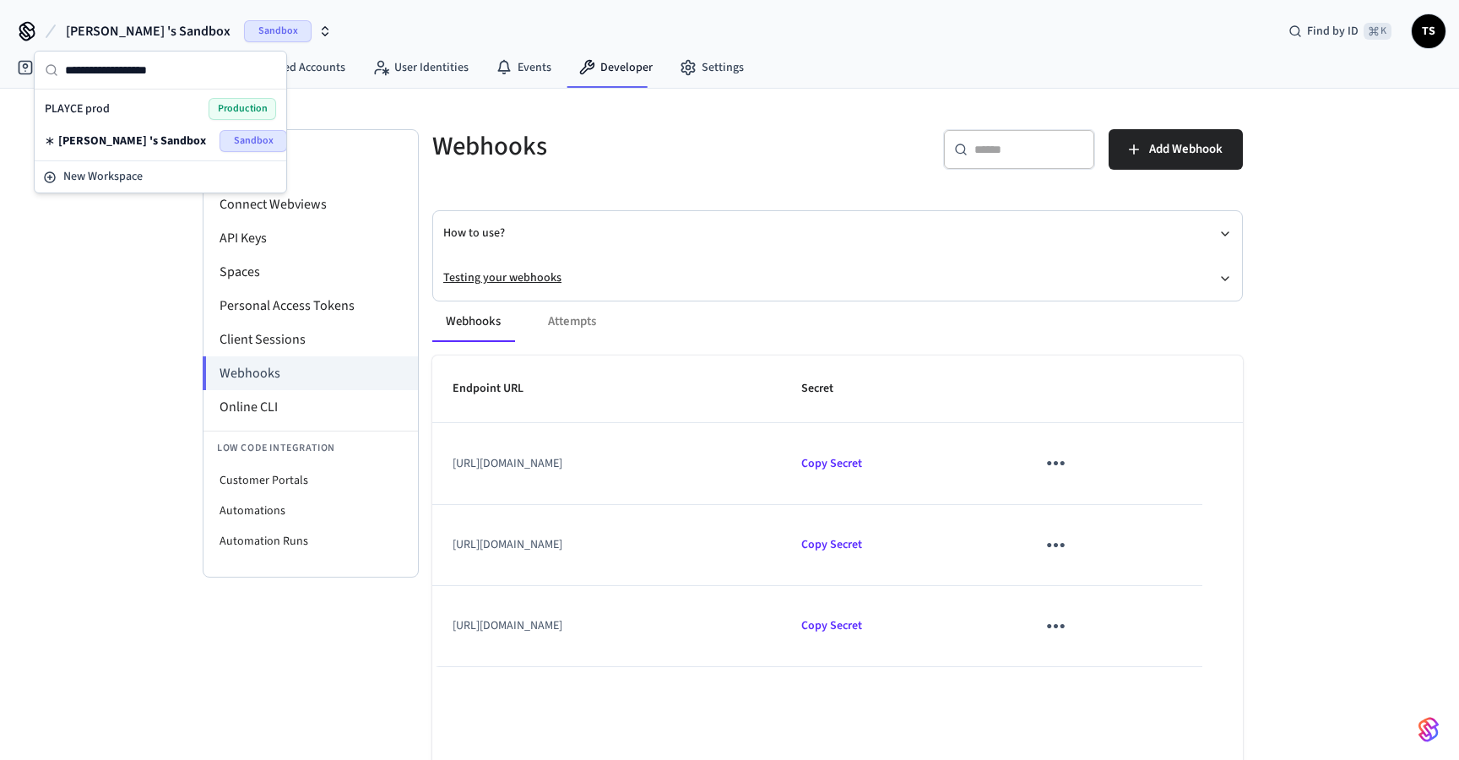
click at [744, 264] on button "Testing your webhooks" at bounding box center [837, 278] width 789 height 45
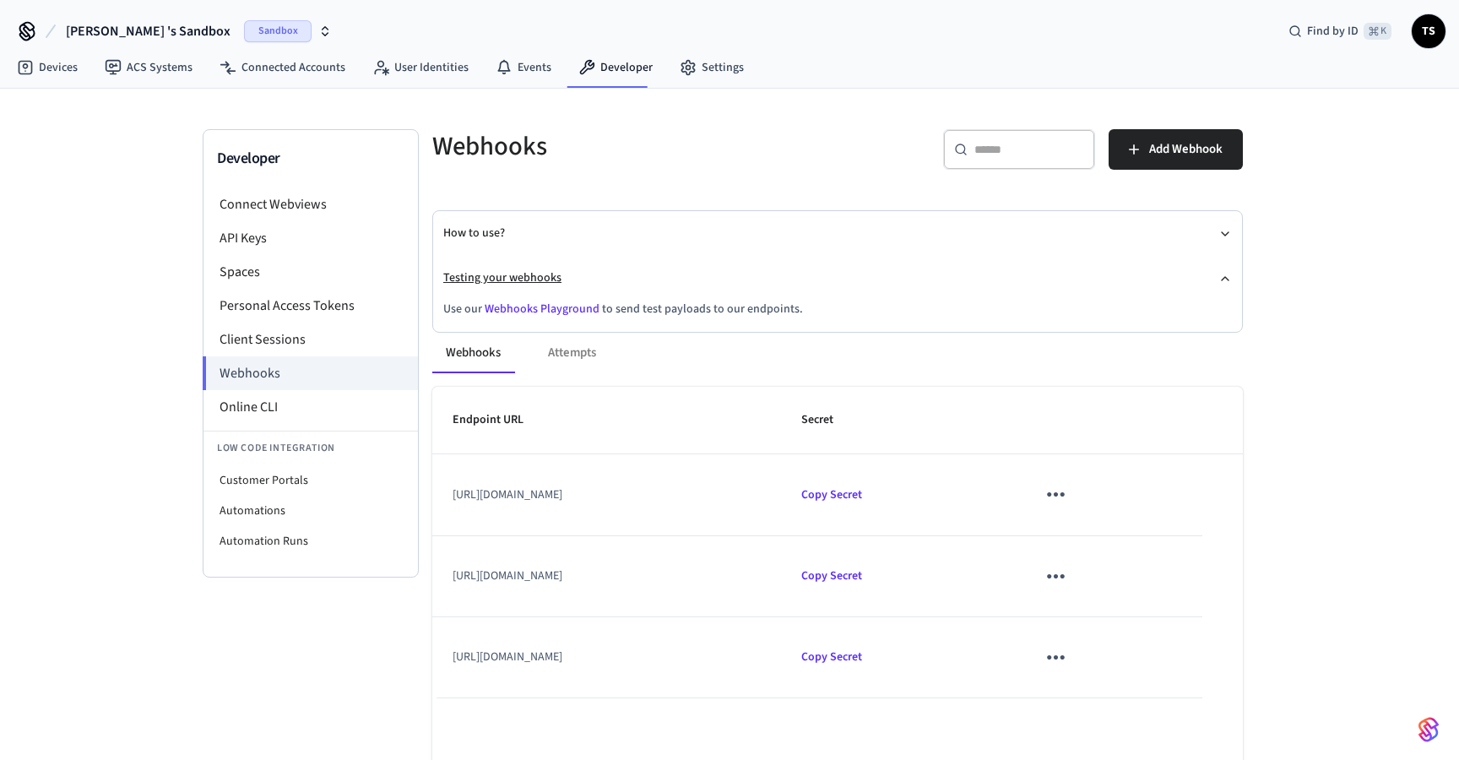
click at [691, 268] on button "Testing your webhooks" at bounding box center [837, 278] width 789 height 45
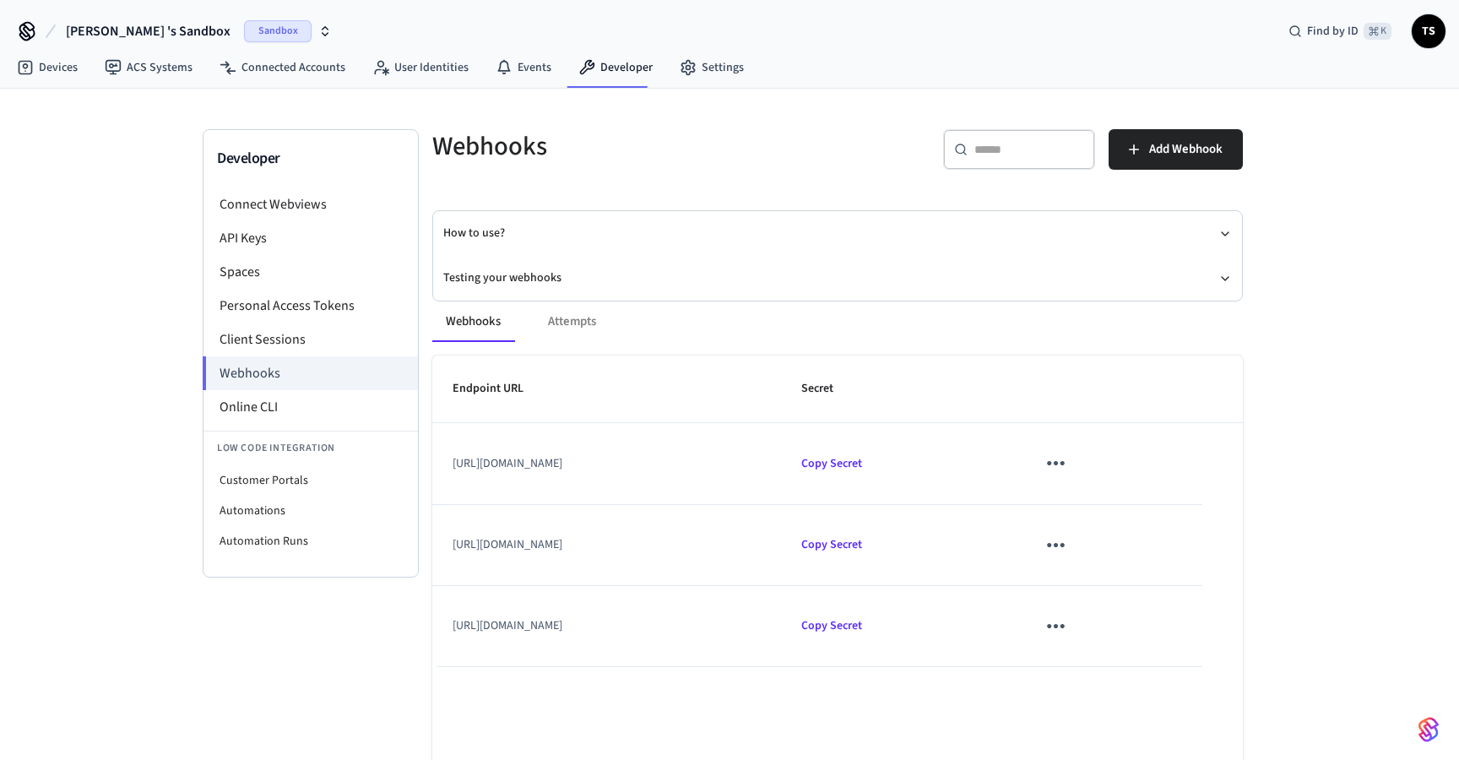
click at [182, 29] on button "[PERSON_NAME] 's Sandbox Sandbox" at bounding box center [199, 31] width 276 height 35
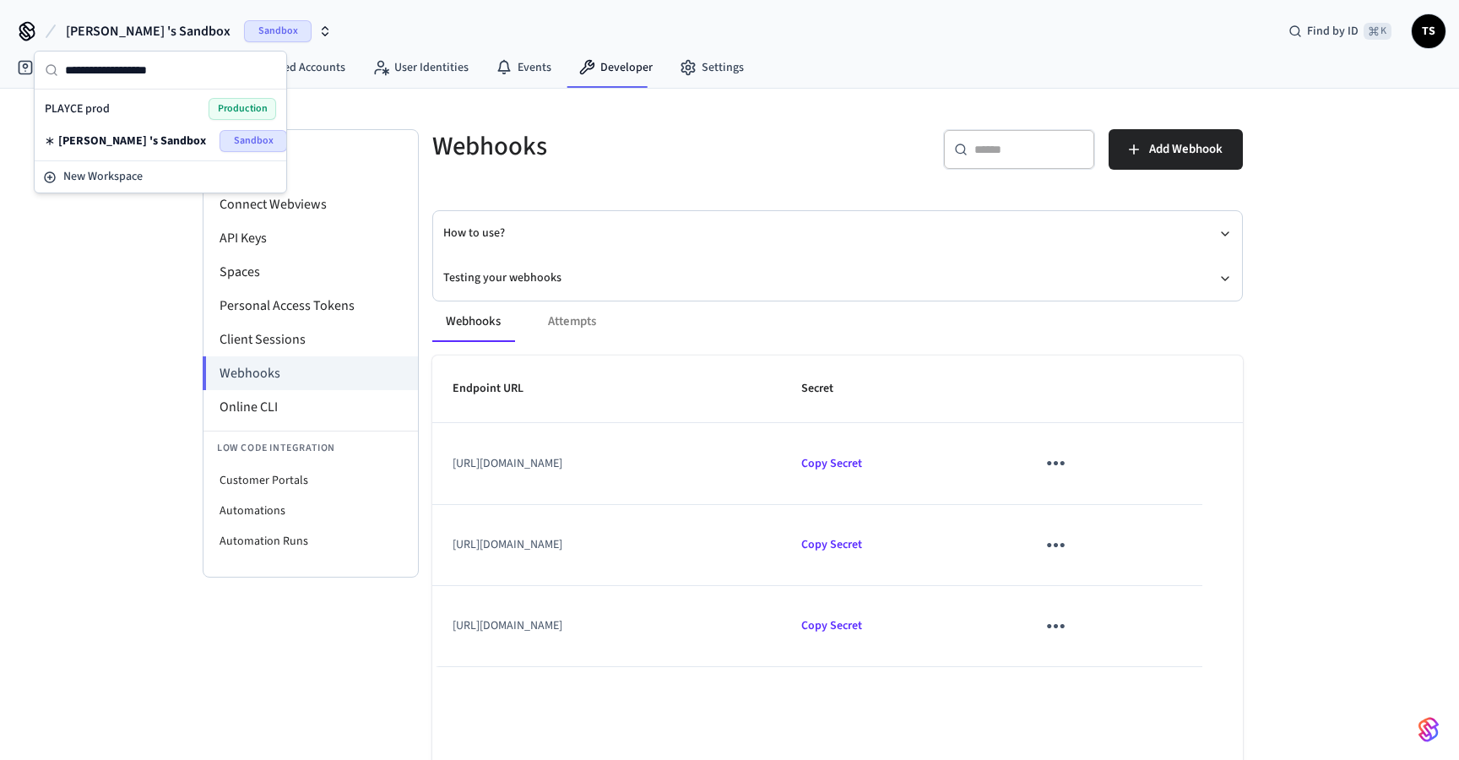
click at [169, 104] on div "PLAYCE prod Production" at bounding box center [160, 109] width 231 height 22
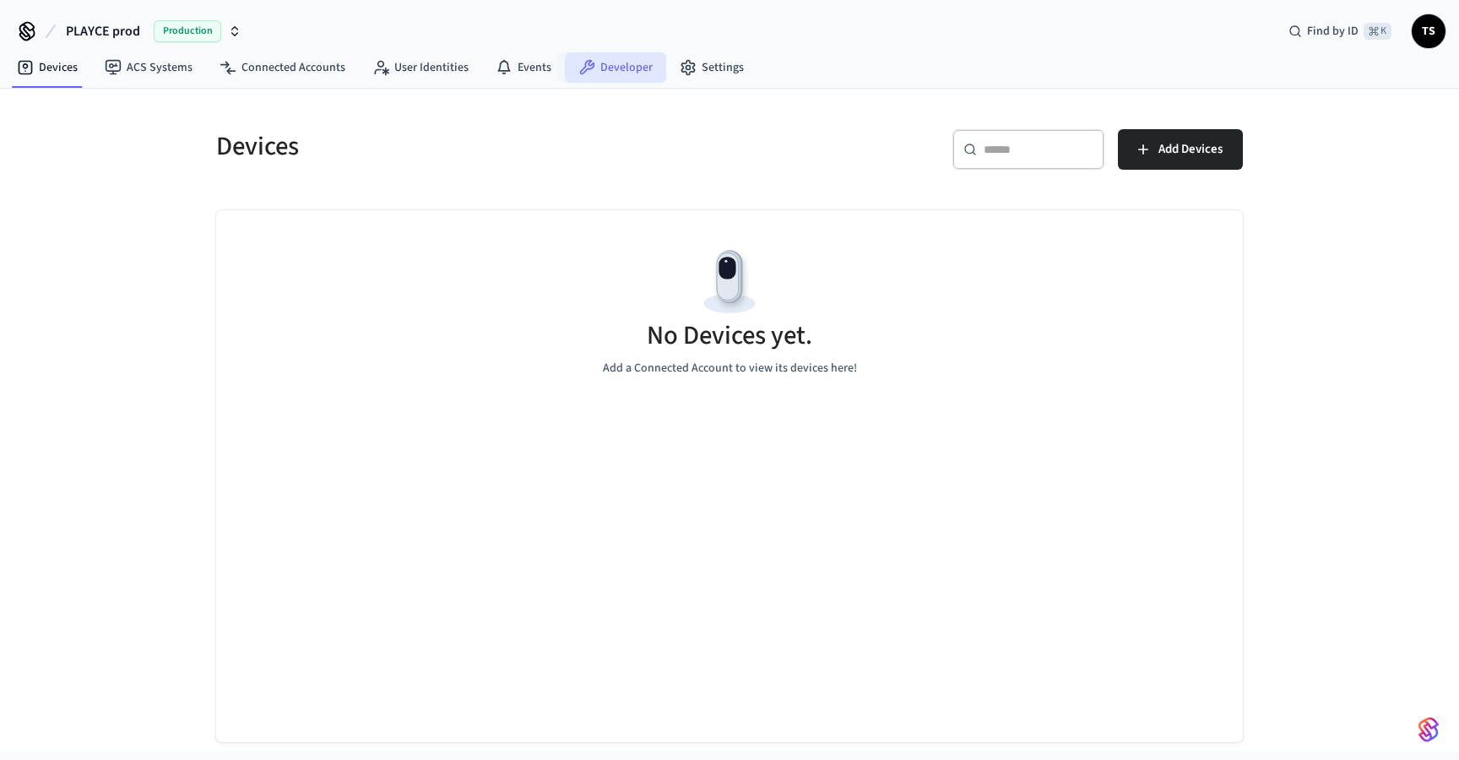
click at [628, 71] on link "Developer" at bounding box center [615, 67] width 101 height 30
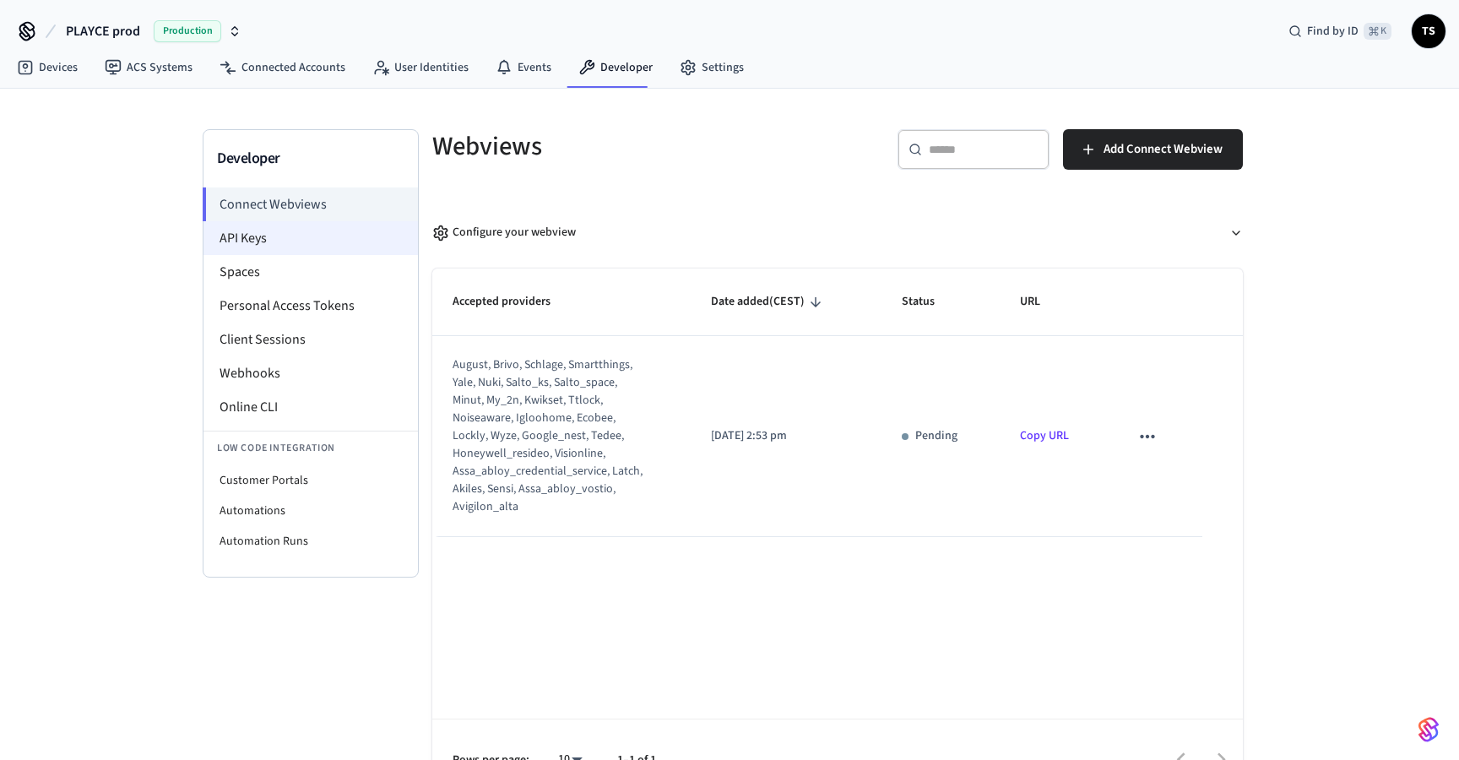
click at [296, 244] on li "API Keys" at bounding box center [310, 238] width 214 height 34
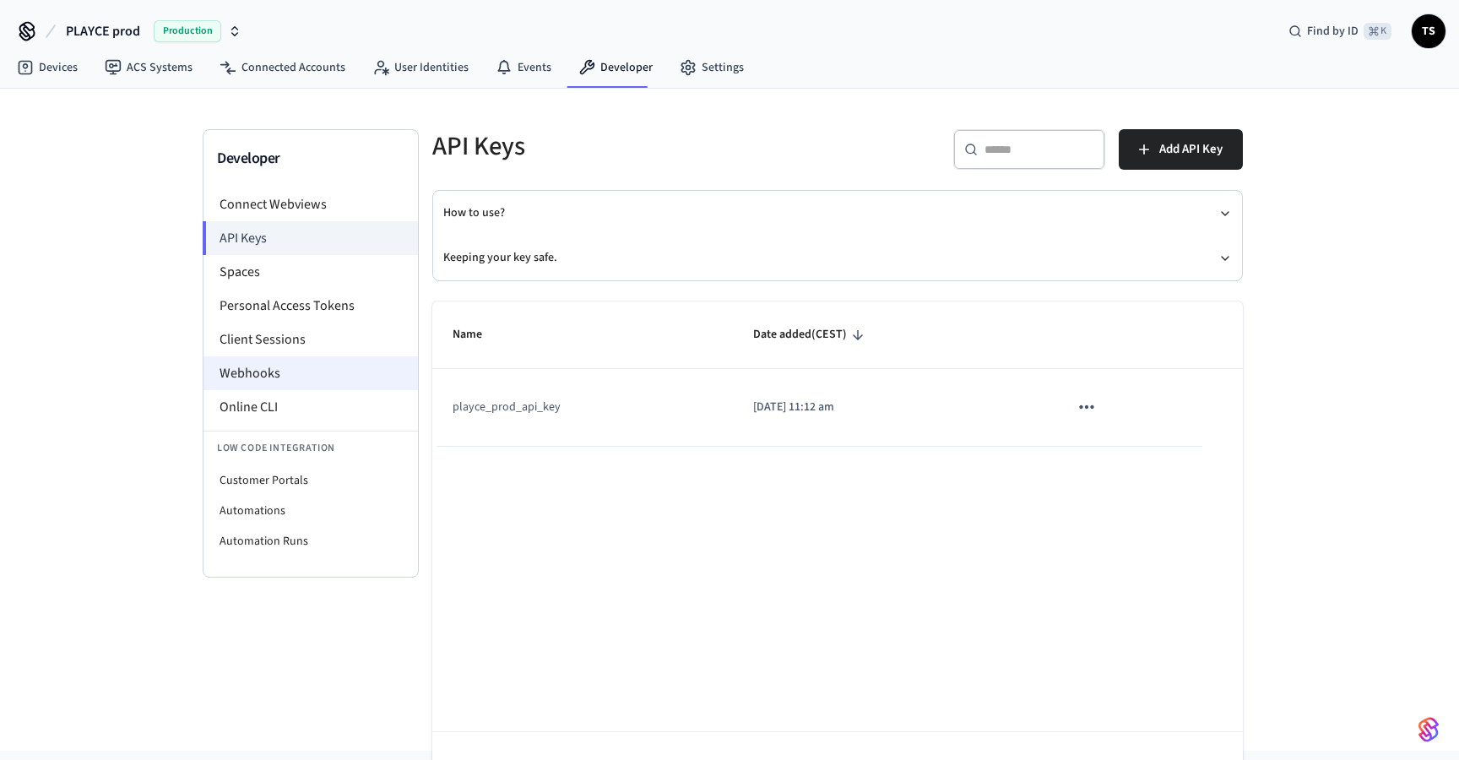
click at [315, 375] on li "Webhooks" at bounding box center [310, 373] width 214 height 34
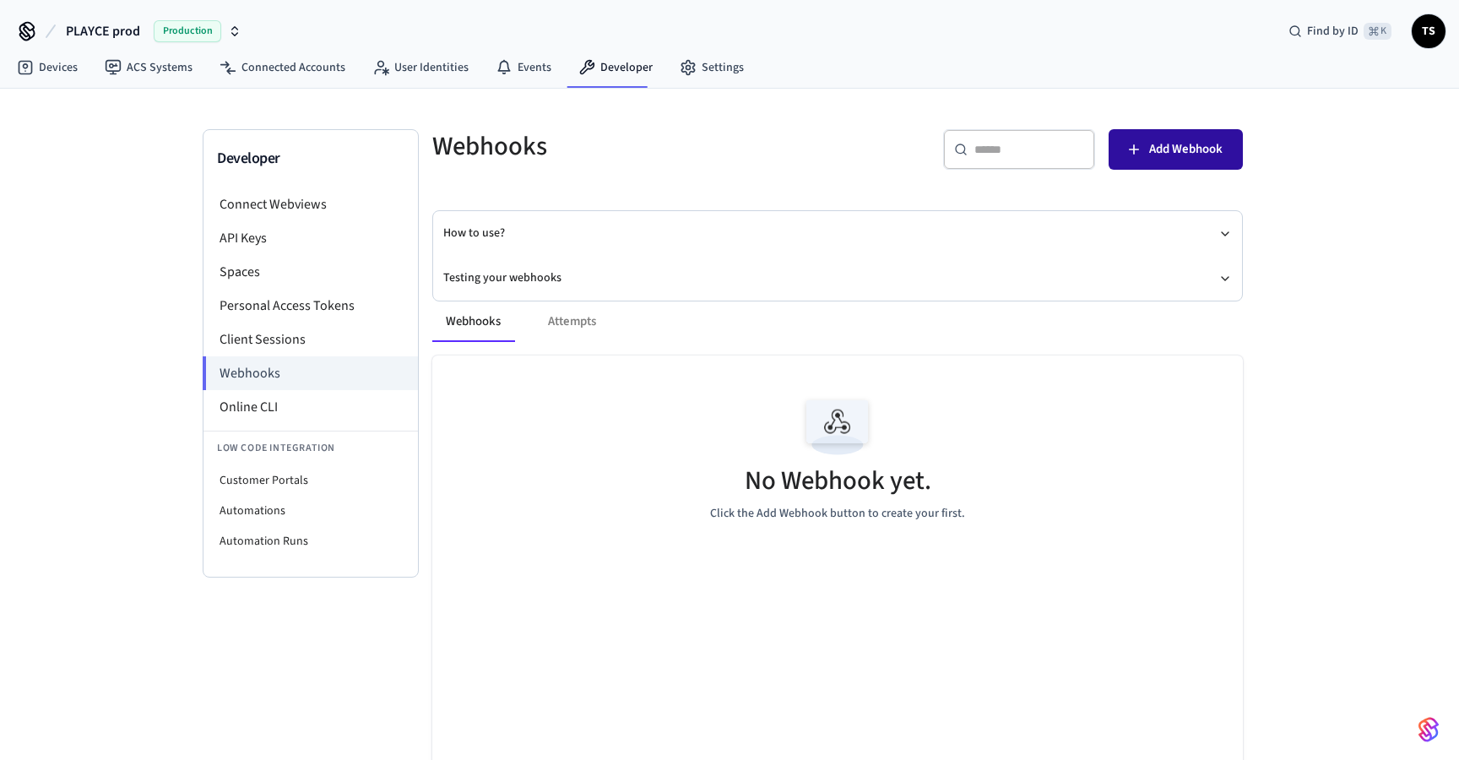
click at [1142, 149] on icon "button" at bounding box center [1134, 149] width 17 height 17
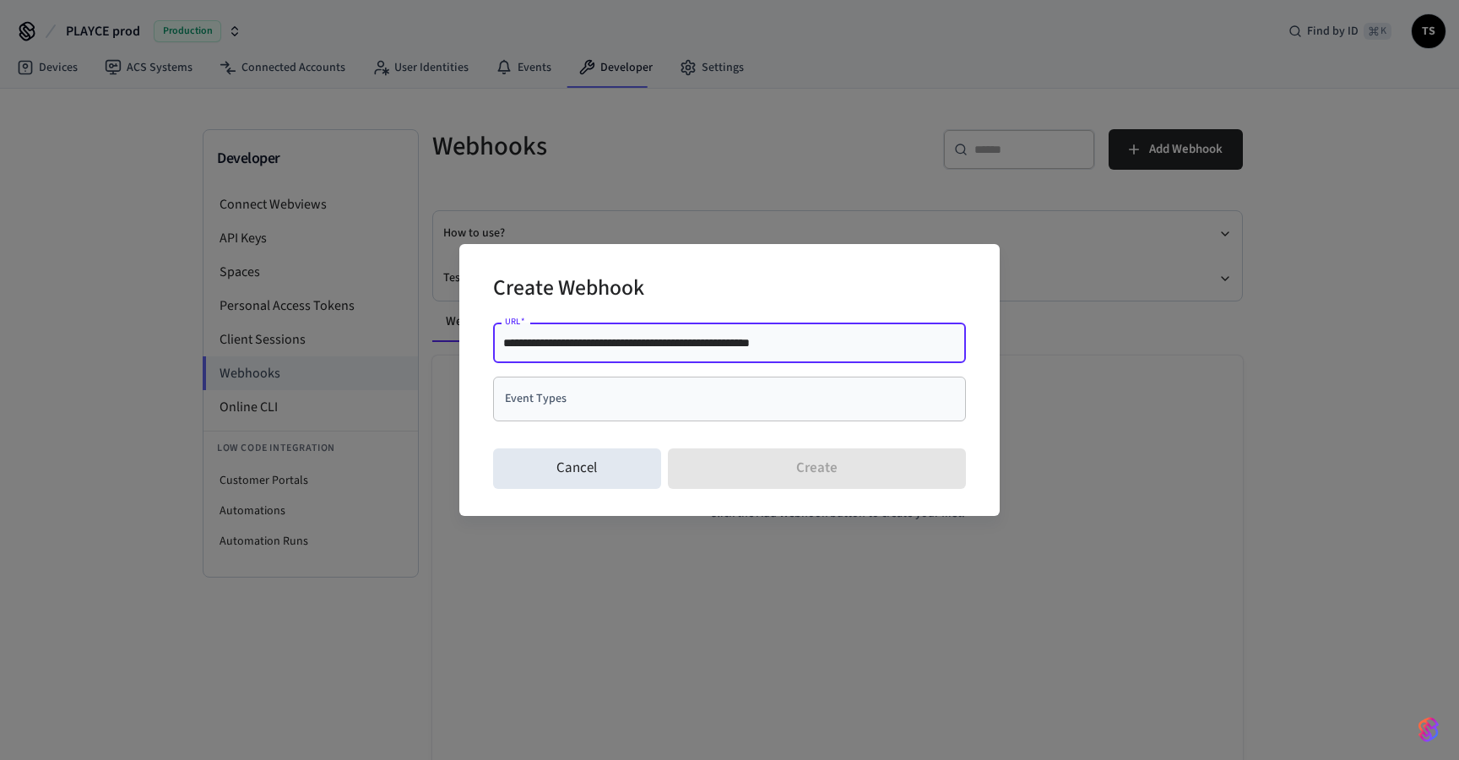
type input "**********"
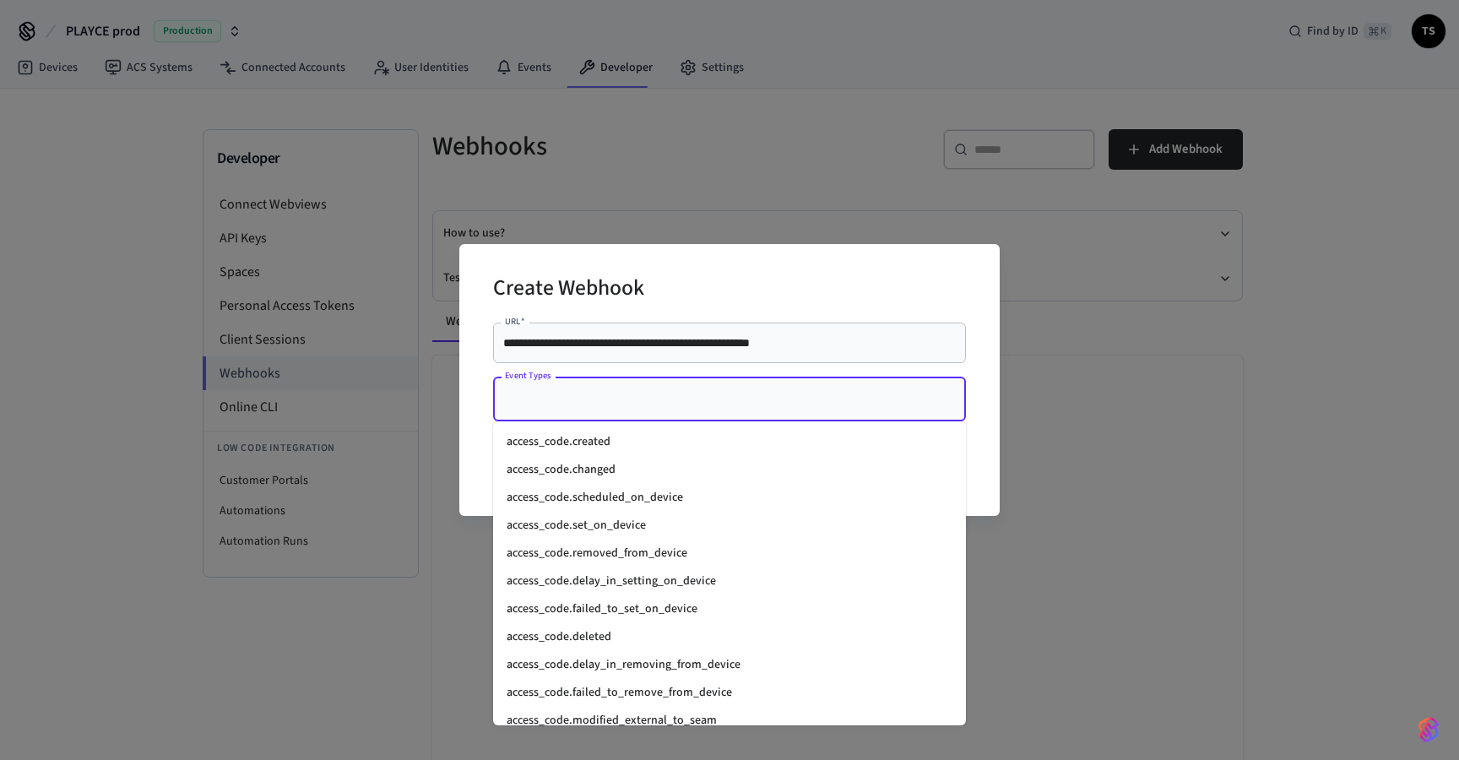
click at [795, 393] on input "Event Types" at bounding box center [717, 399] width 432 height 30
type input "******"
click at [639, 502] on li "connected_account.connected" at bounding box center [729, 498] width 473 height 28
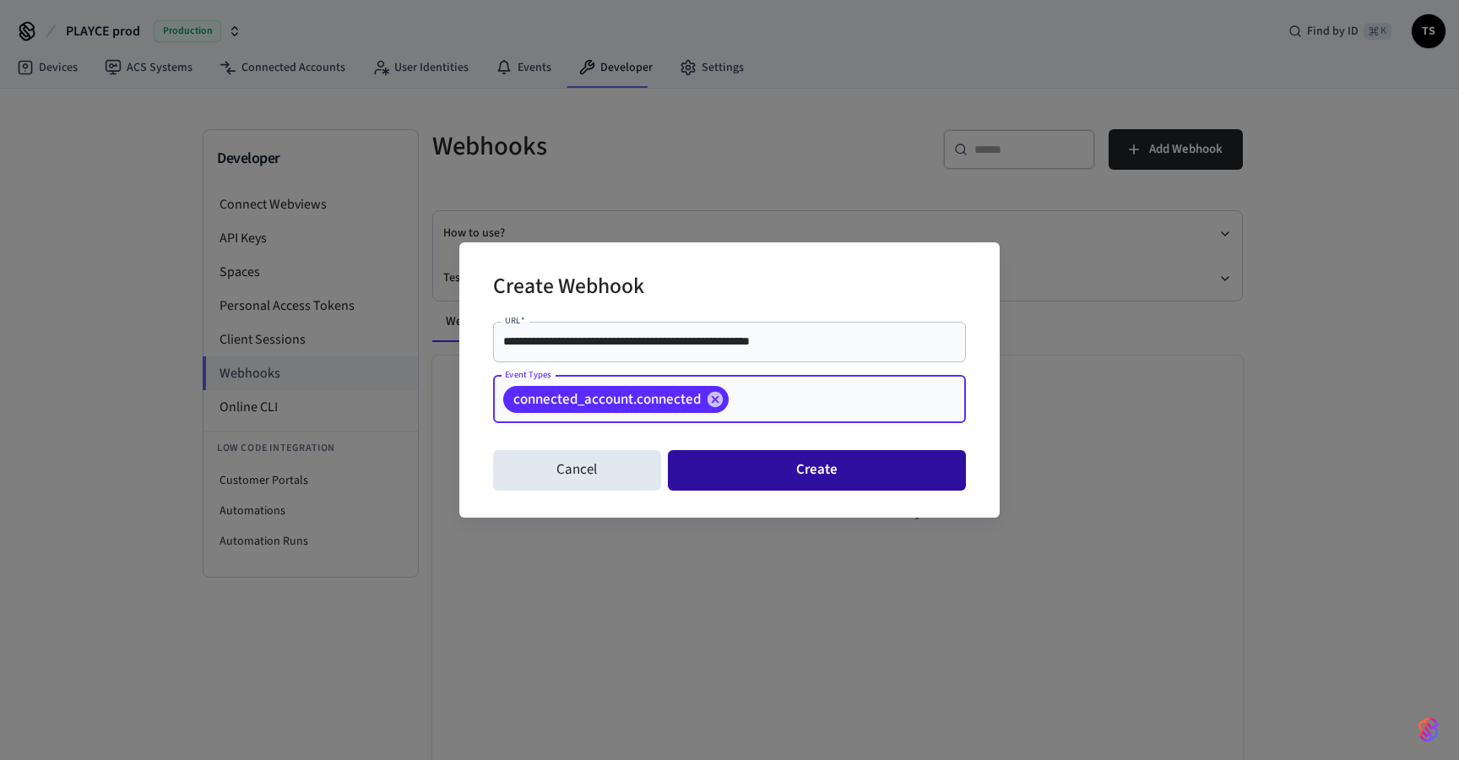
click at [797, 468] on button "Create" at bounding box center [817, 470] width 298 height 41
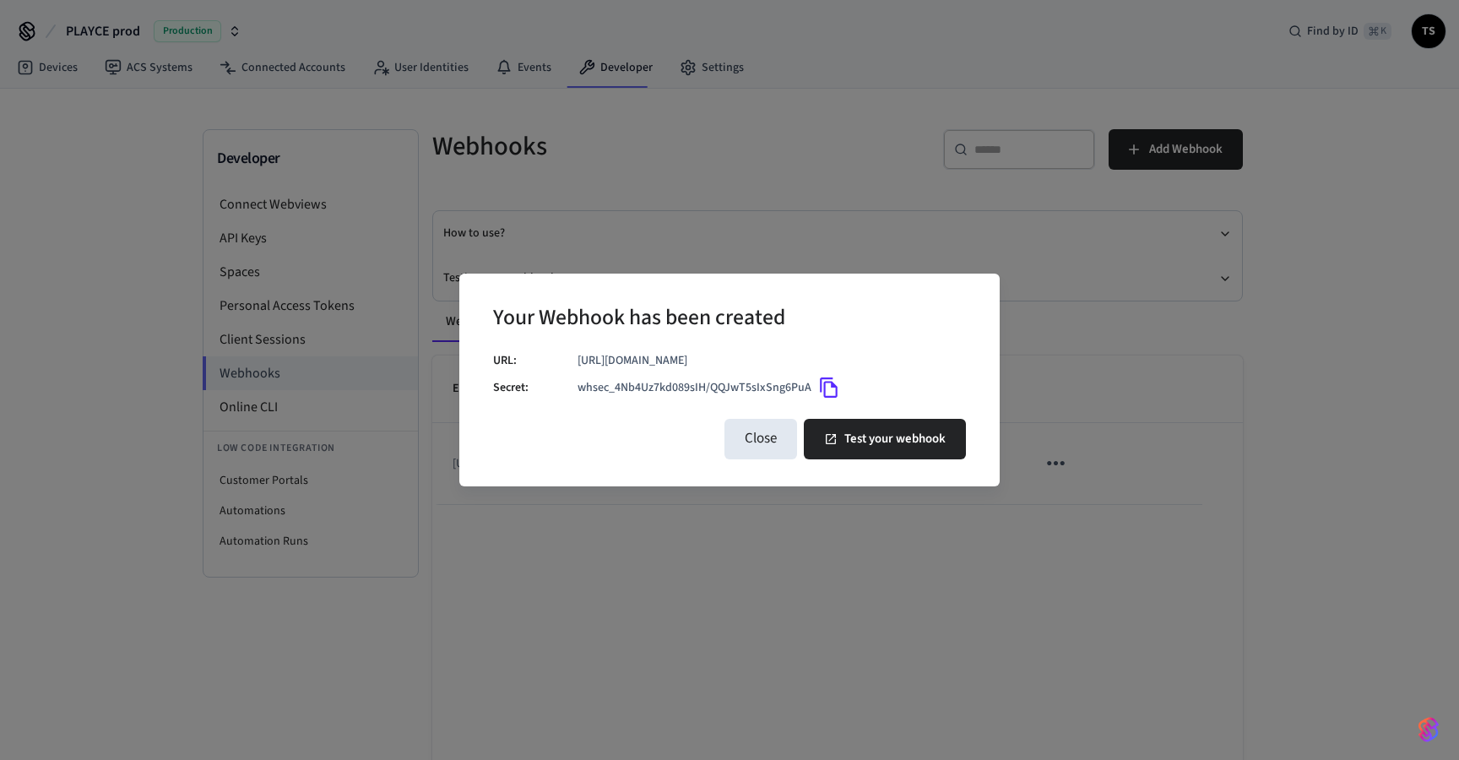
click at [826, 390] on icon "Copy" at bounding box center [829, 388] width 22 height 22
click at [778, 432] on button "Close" at bounding box center [760, 439] width 73 height 41
